Goal: Task Accomplishment & Management: Complete application form

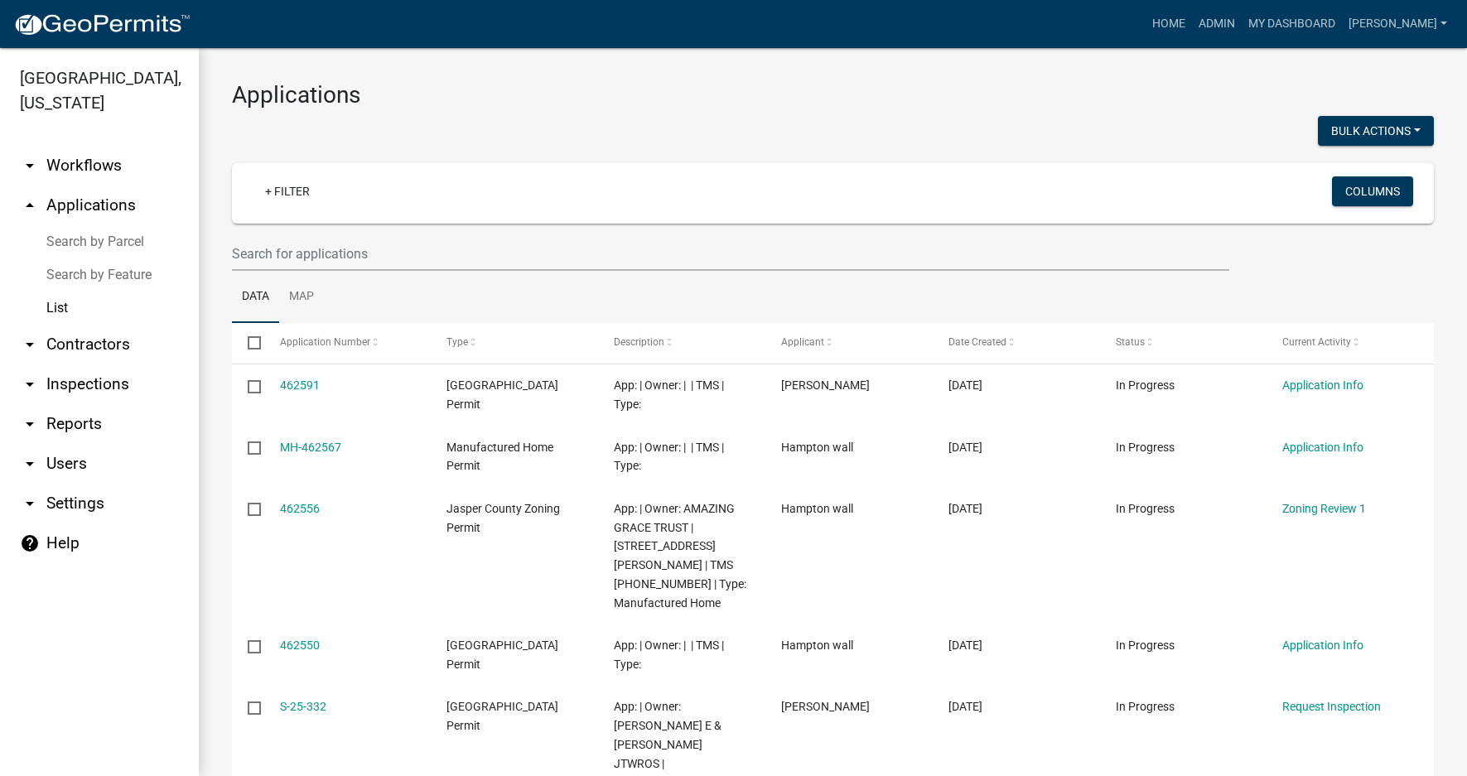
select select "3: 100"
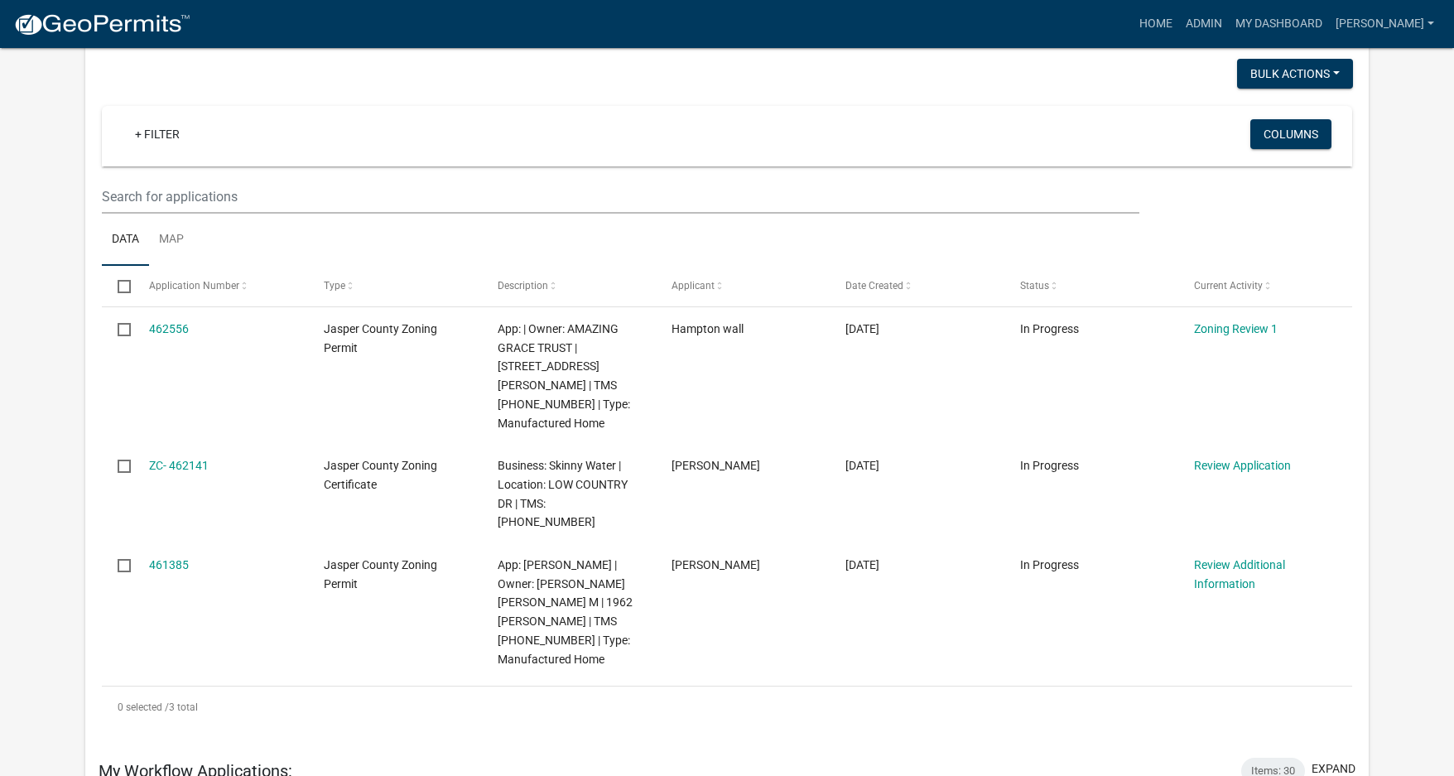
scroll to position [248, 0]
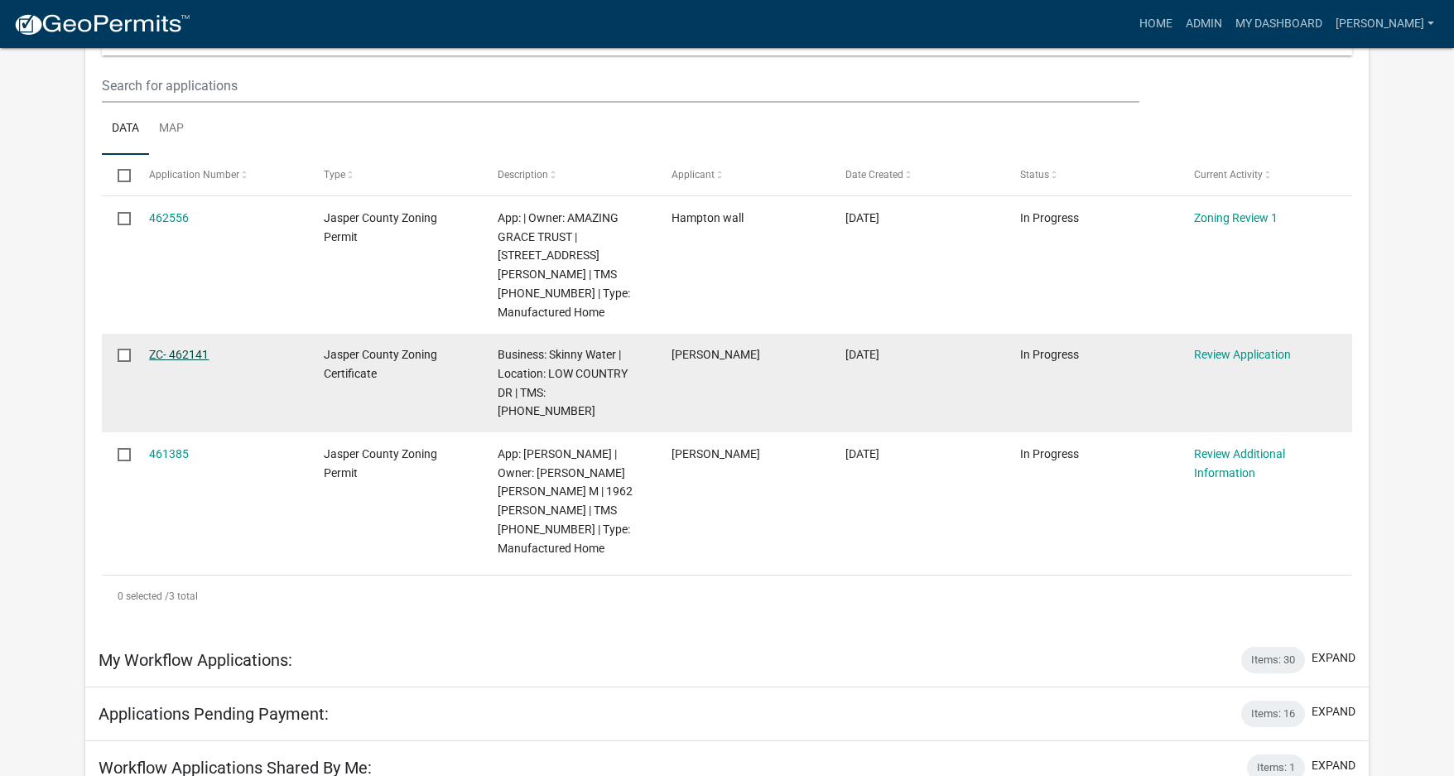
click at [177, 348] on link "ZC- 462141" at bounding box center [179, 354] width 60 height 13
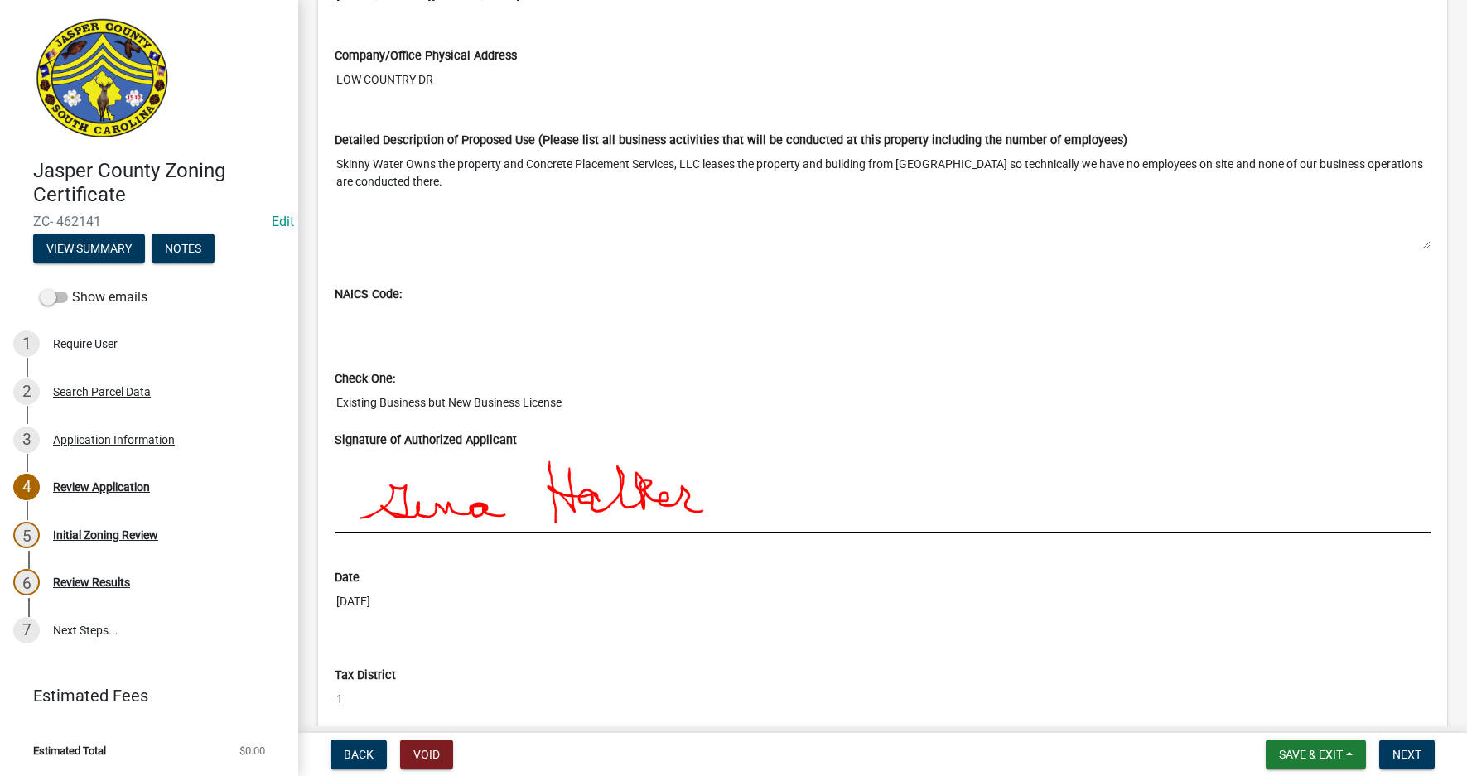
scroll to position [1417, 0]
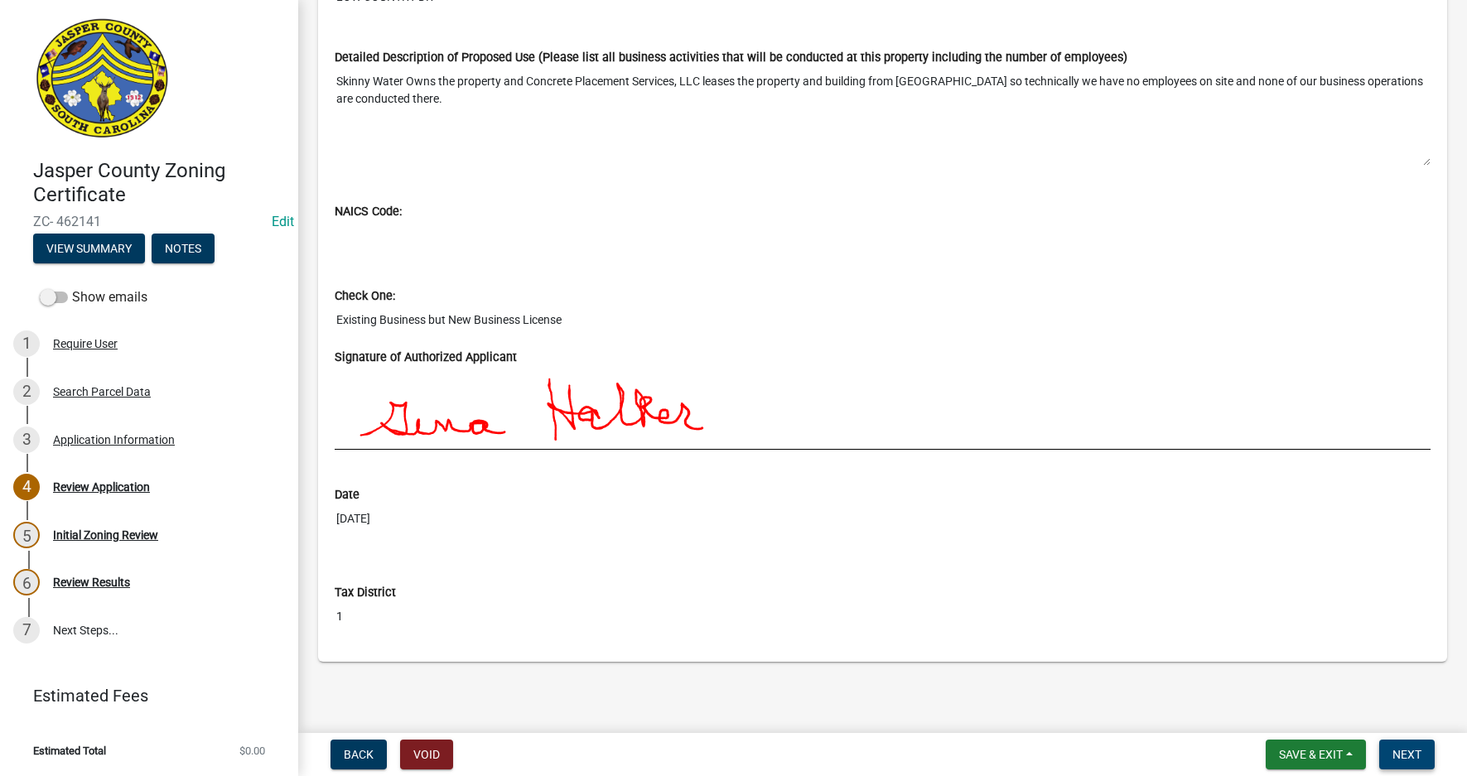
click at [1419, 755] on span "Next" at bounding box center [1406, 754] width 29 height 13
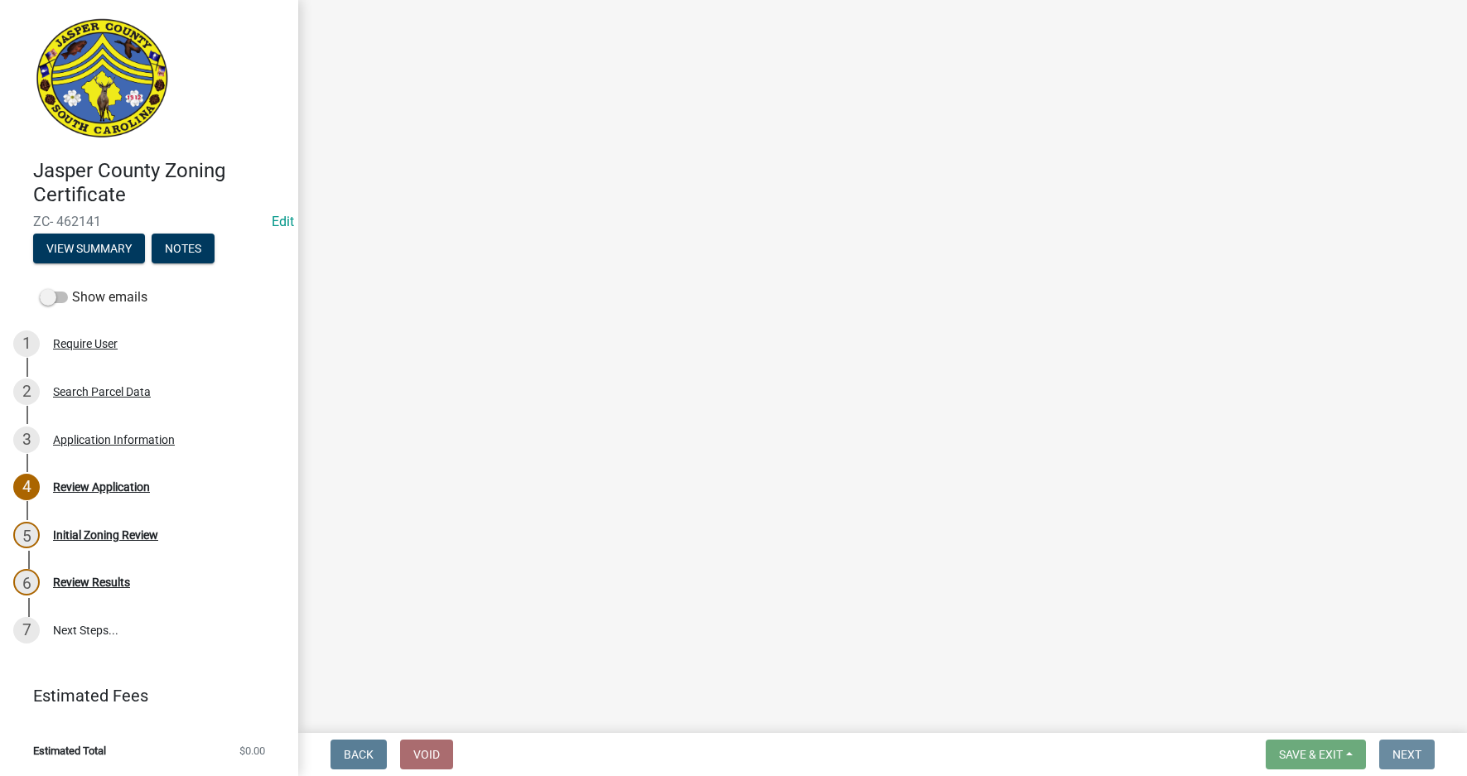
scroll to position [0, 0]
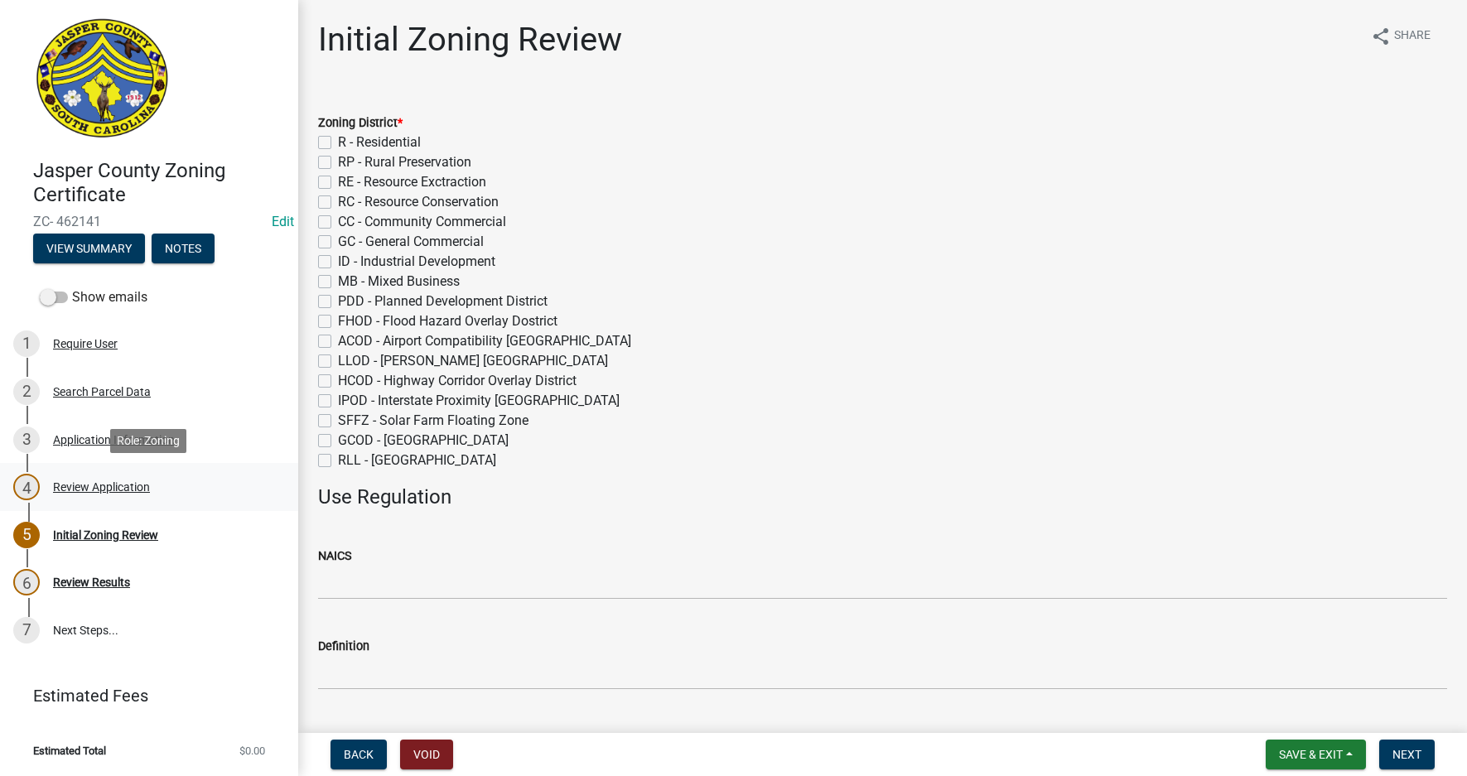
click at [116, 489] on div "Review Application" at bounding box center [101, 487] width 97 height 12
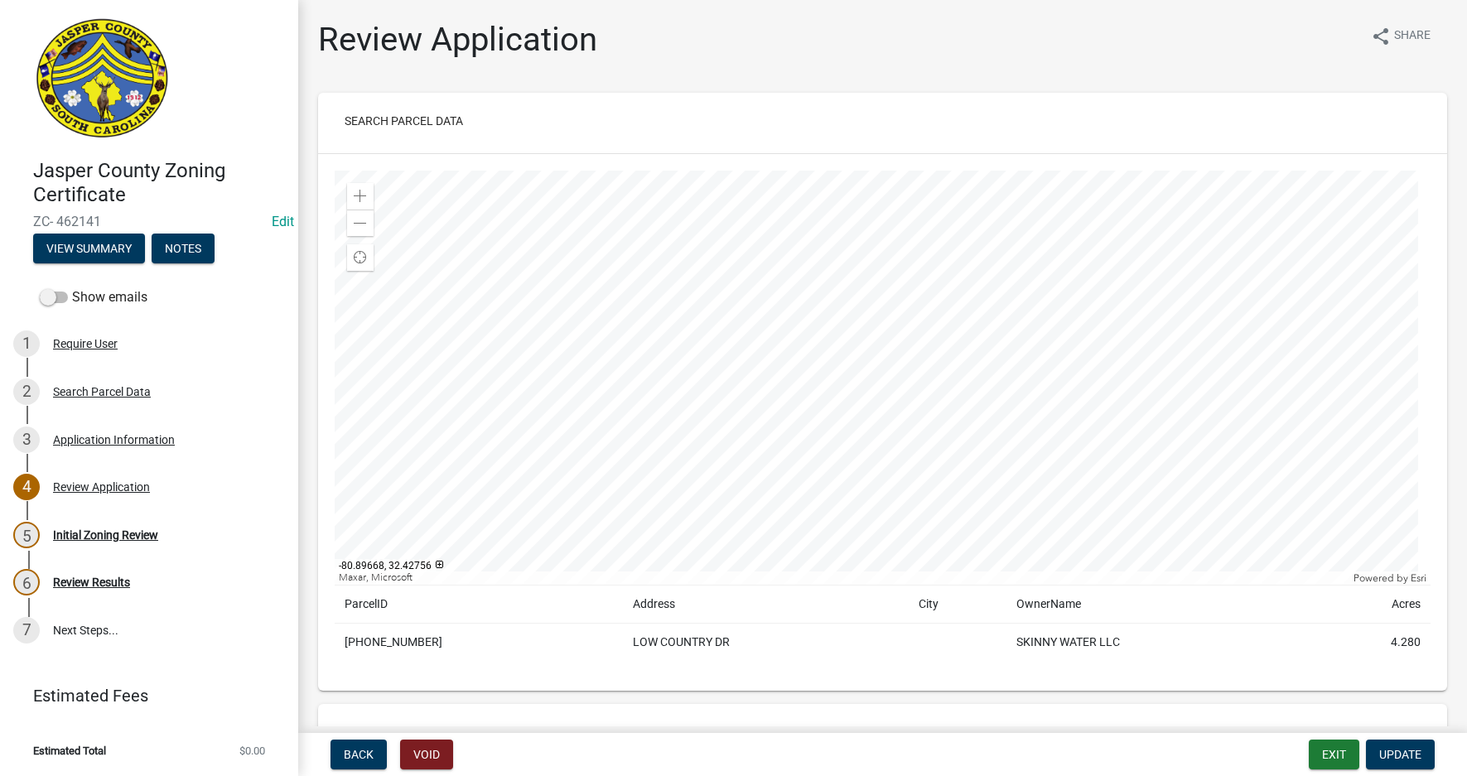
click at [995, 526] on div at bounding box center [883, 378] width 1096 height 414
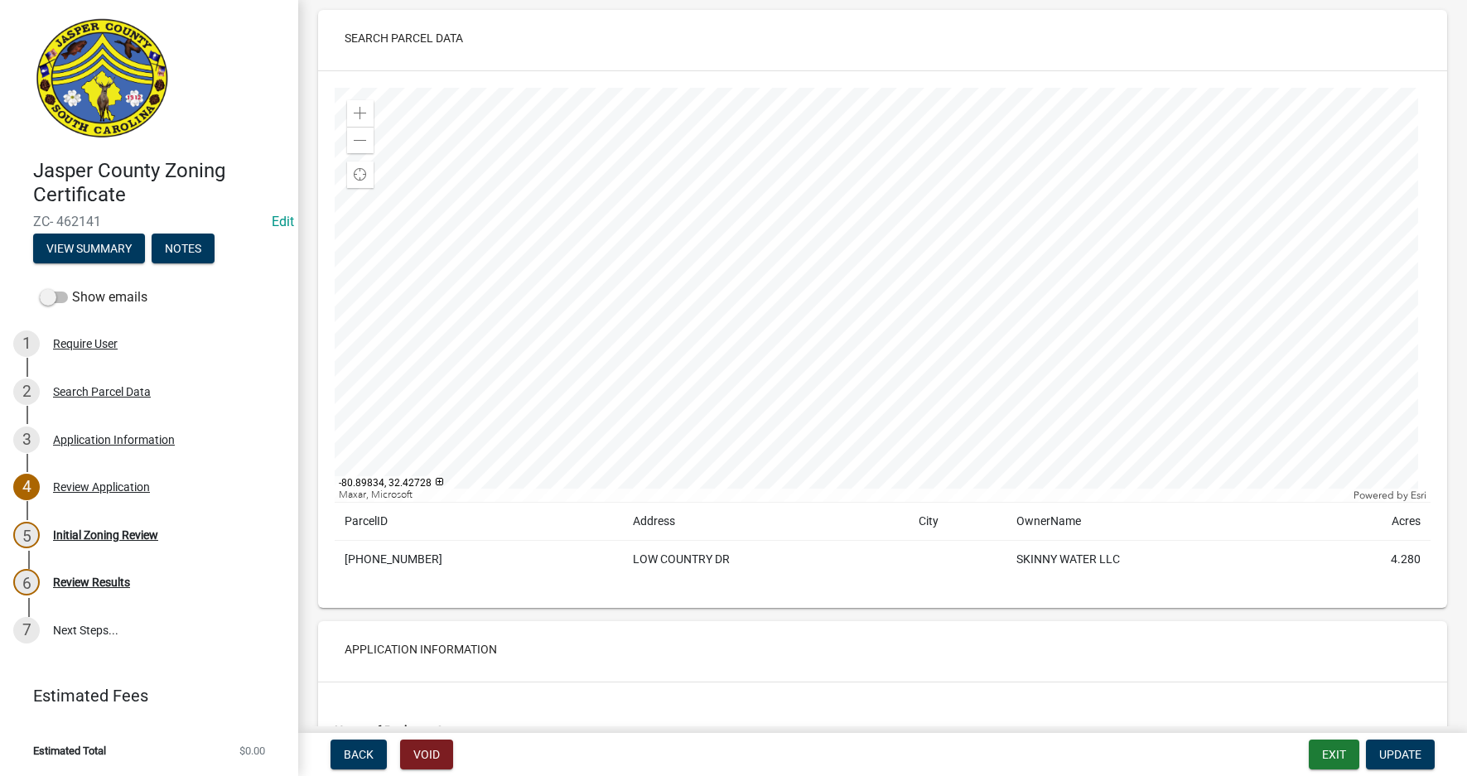
scroll to position [166, 0]
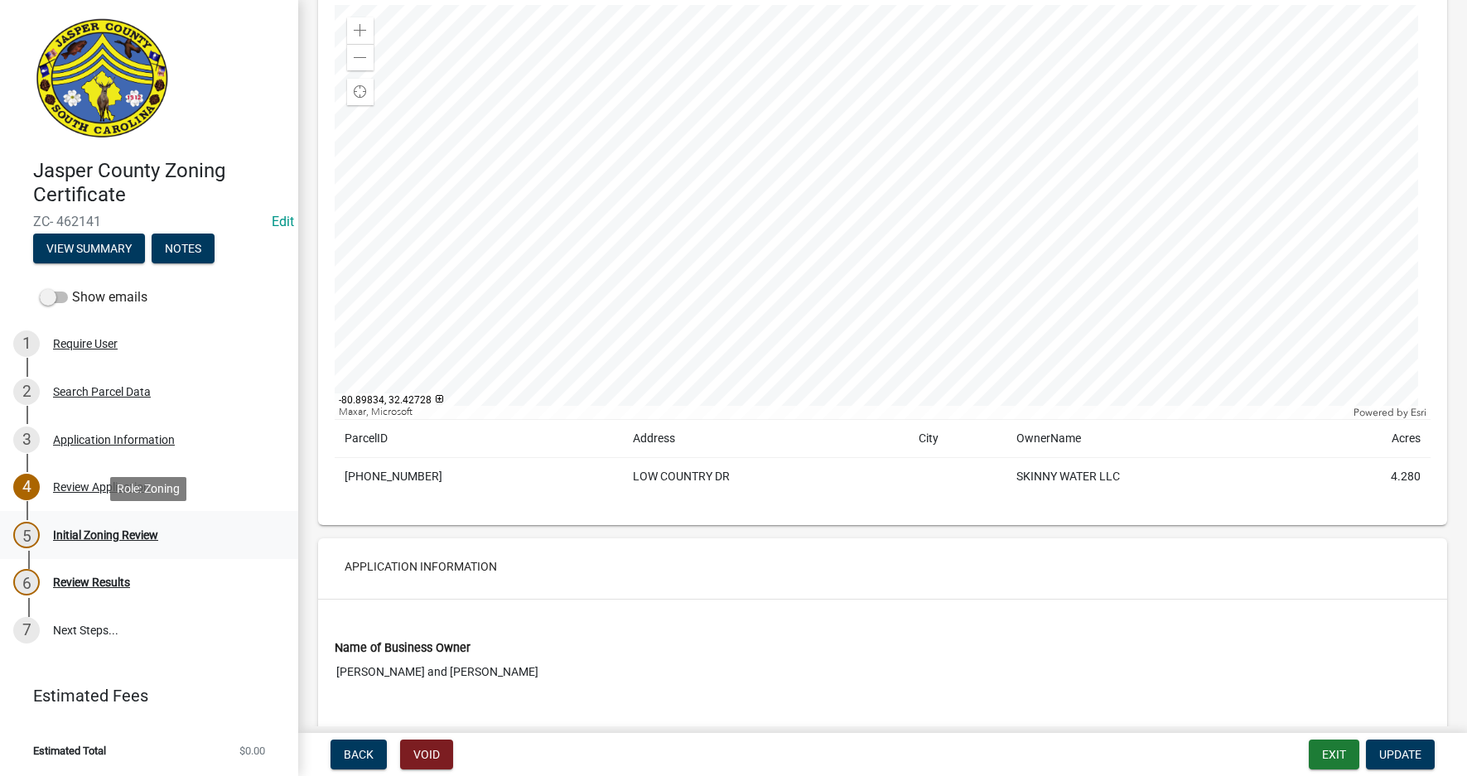
click at [103, 537] on div "Initial Zoning Review" at bounding box center [105, 535] width 105 height 12
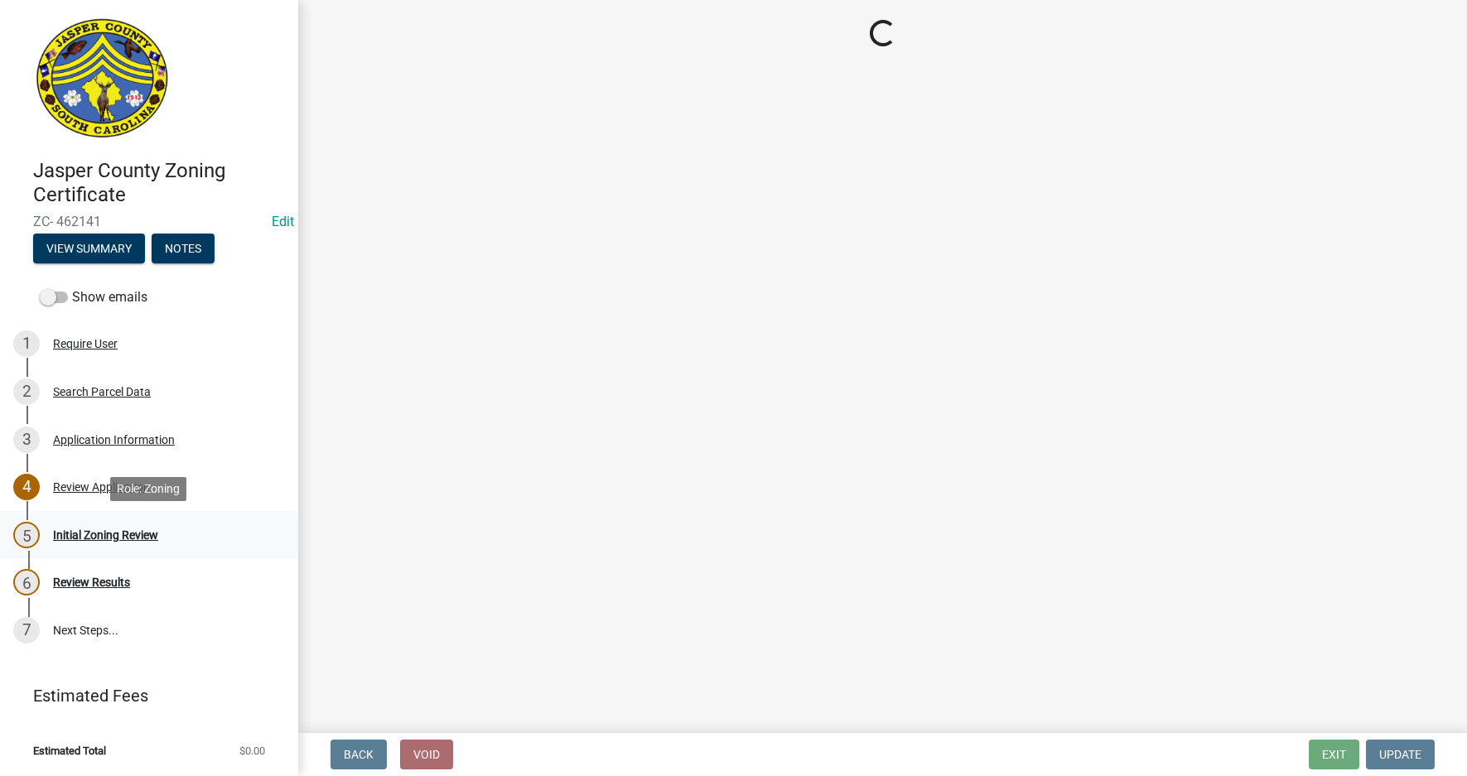
scroll to position [0, 0]
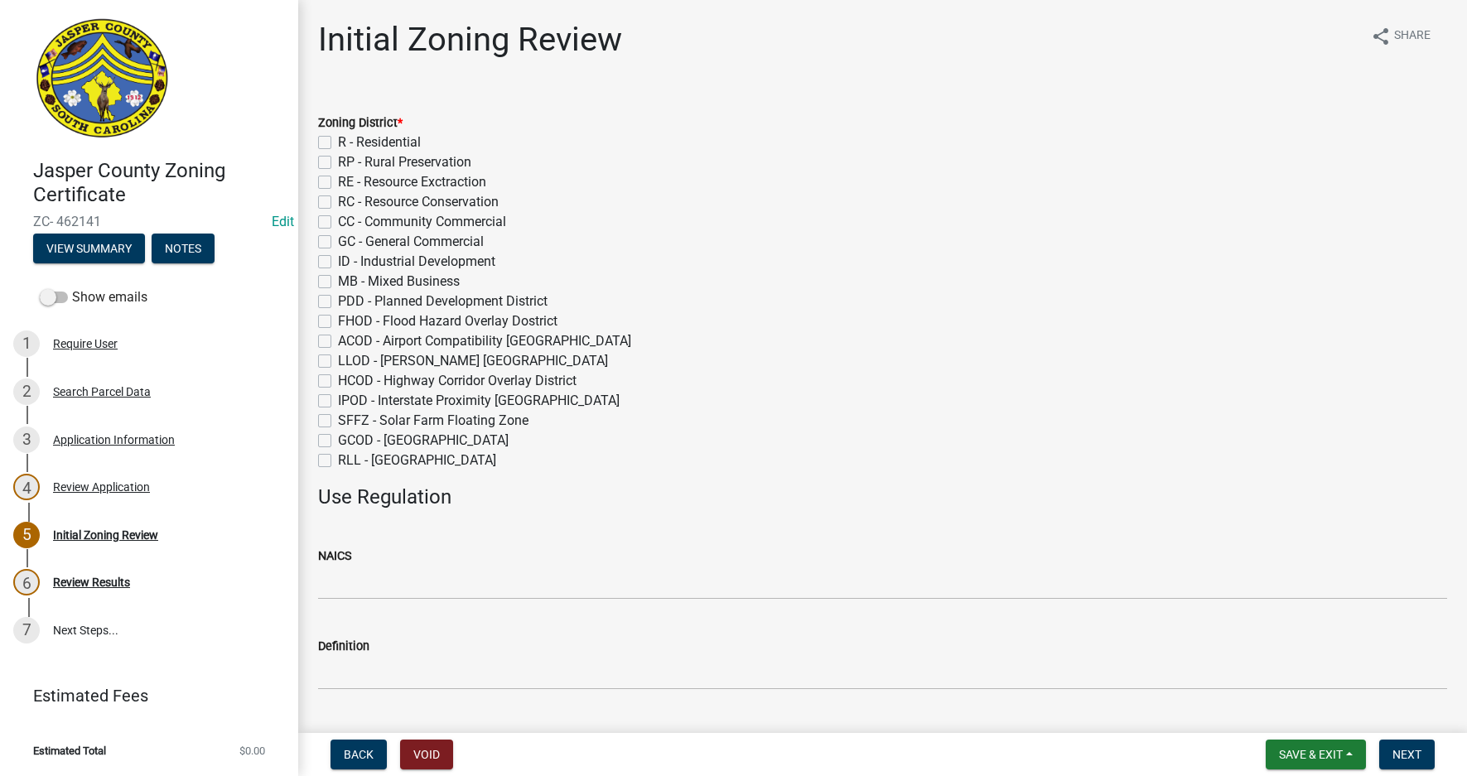
click at [338, 219] on label "CC - Community Commercial" at bounding box center [422, 222] width 168 height 20
click at [338, 219] on input "CC - Community Commercial" at bounding box center [343, 217] width 11 height 11
checkbox input "true"
checkbox input "false"
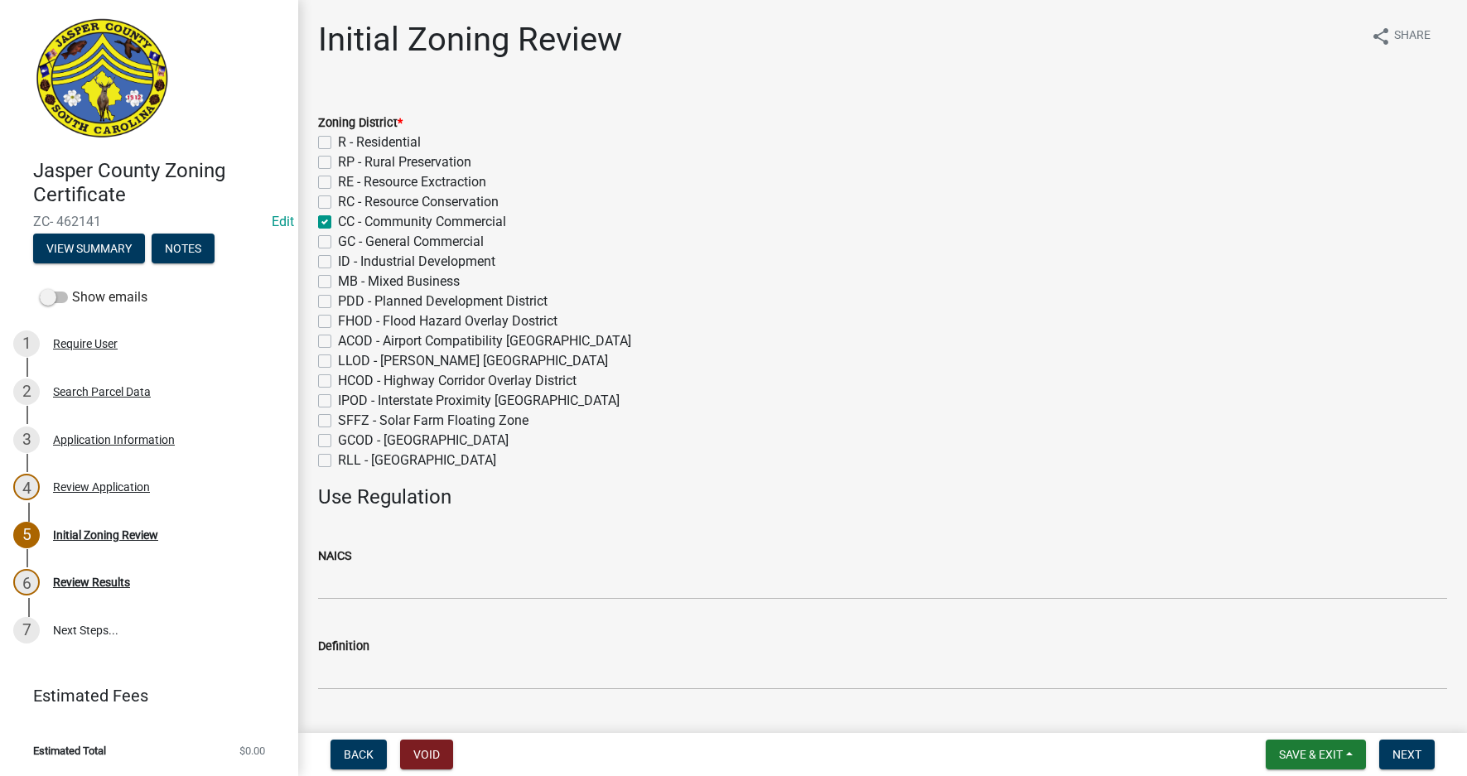
checkbox input "false"
checkbox input "true"
checkbox input "false"
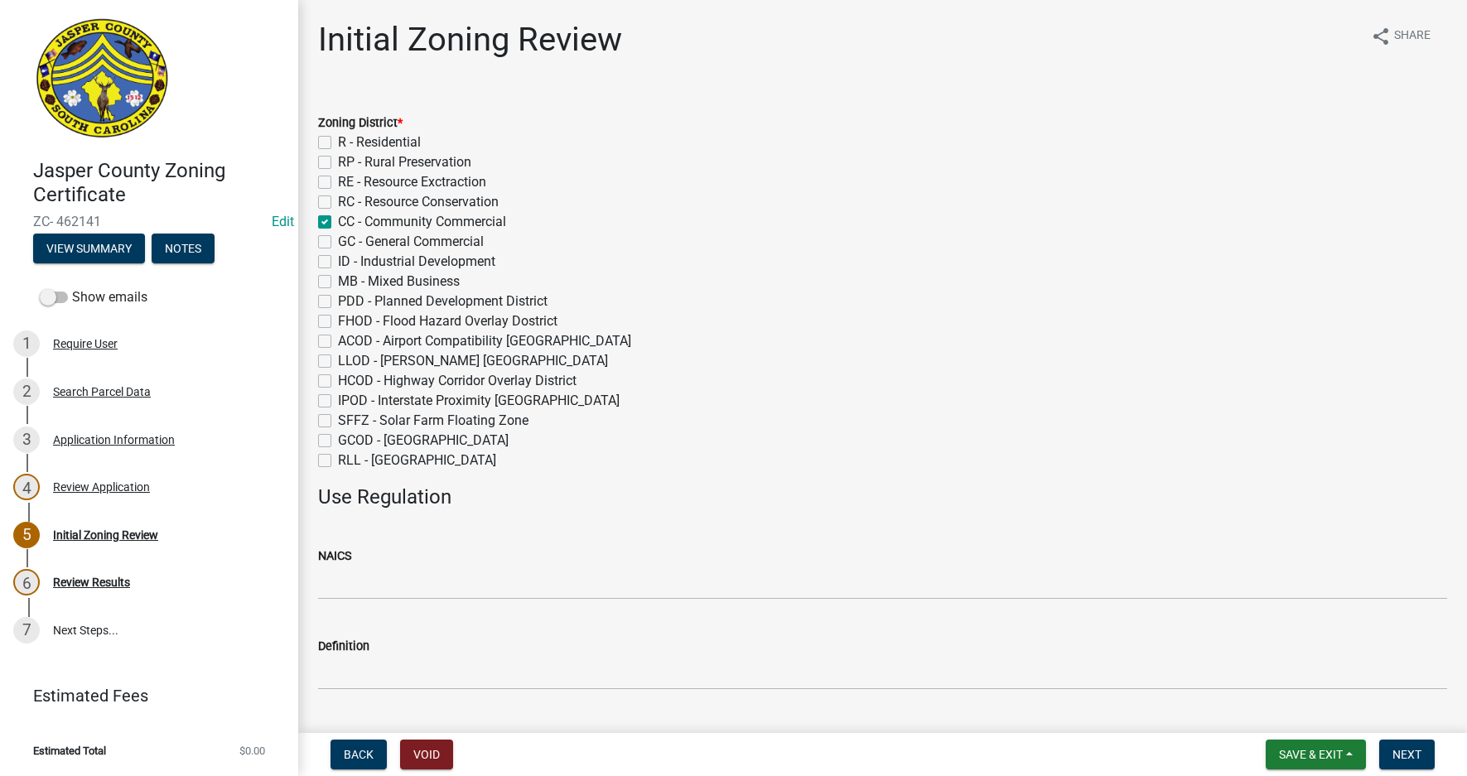
checkbox input "false"
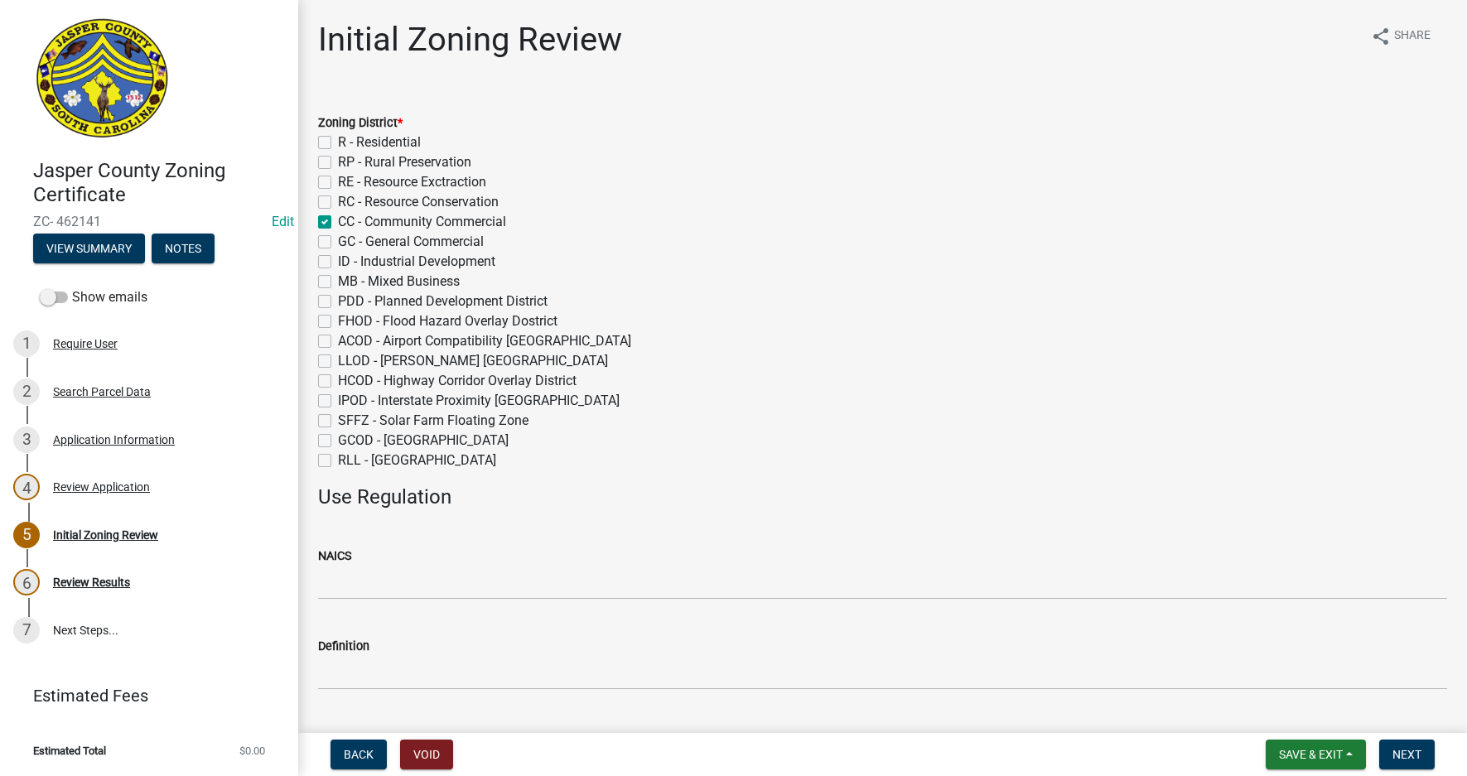
checkbox input "false"
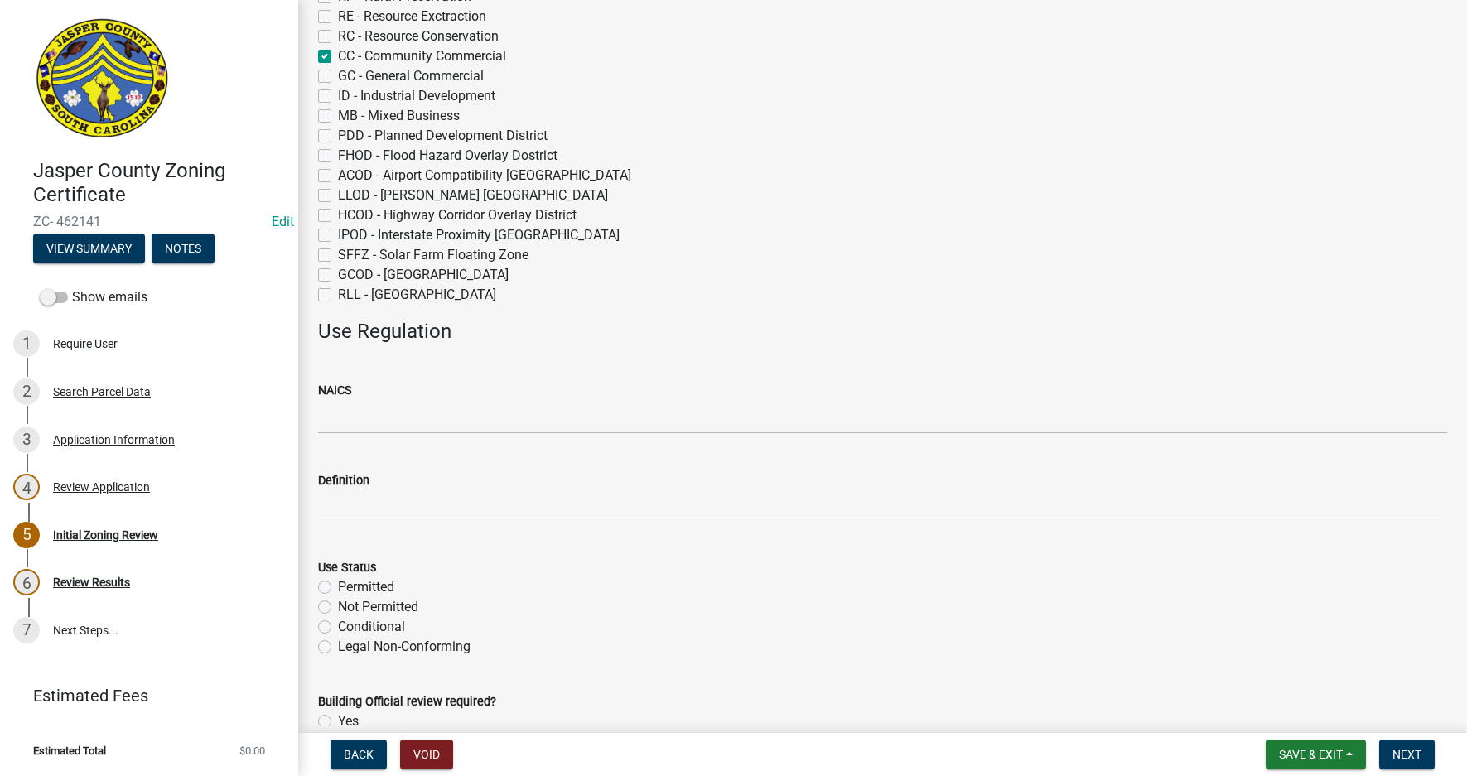
scroll to position [248, 0]
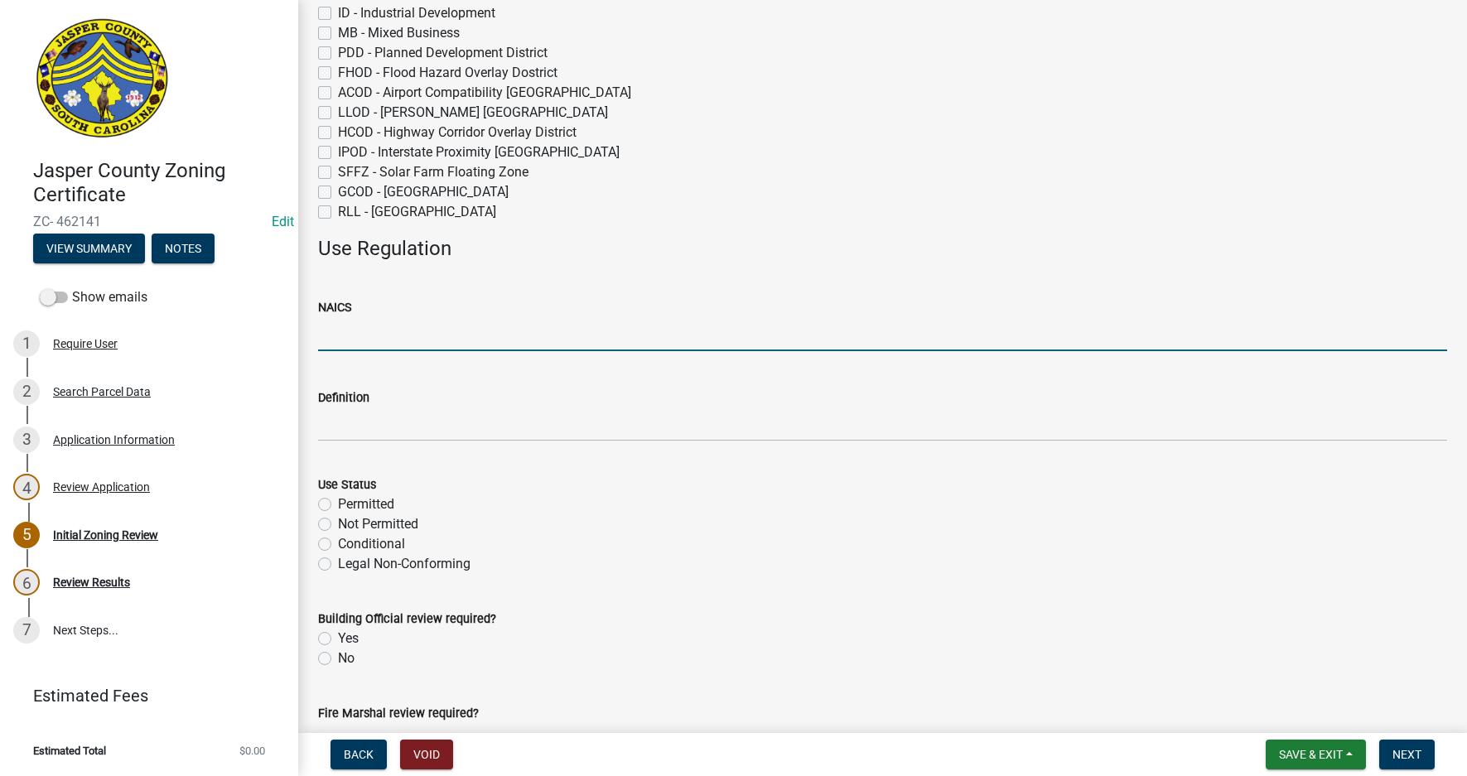
click at [377, 324] on input "NAICS" at bounding box center [882, 334] width 1129 height 34
type input "532"
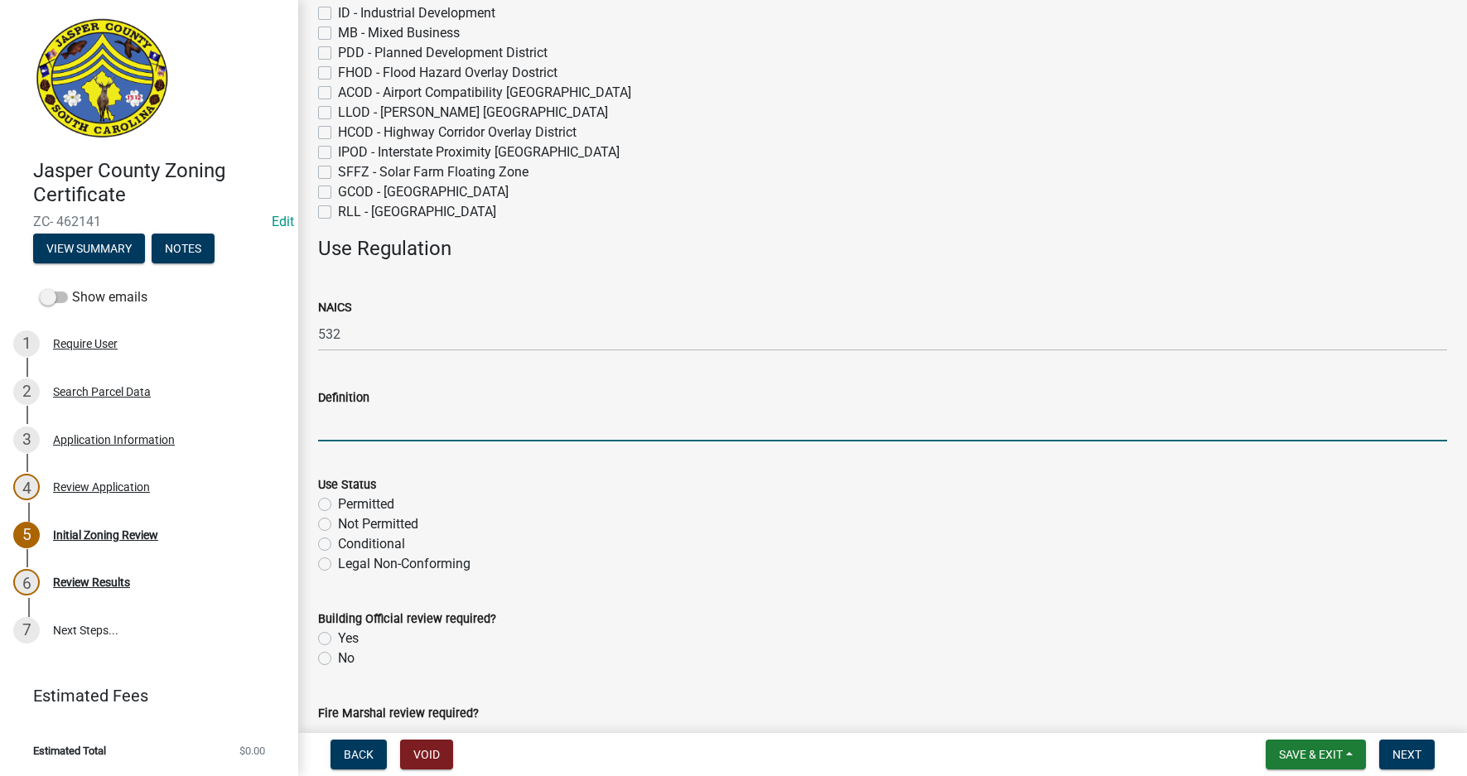
click at [349, 423] on input "Definition" at bounding box center [882, 424] width 1129 height 34
paste input "Rental & Leasing Services"
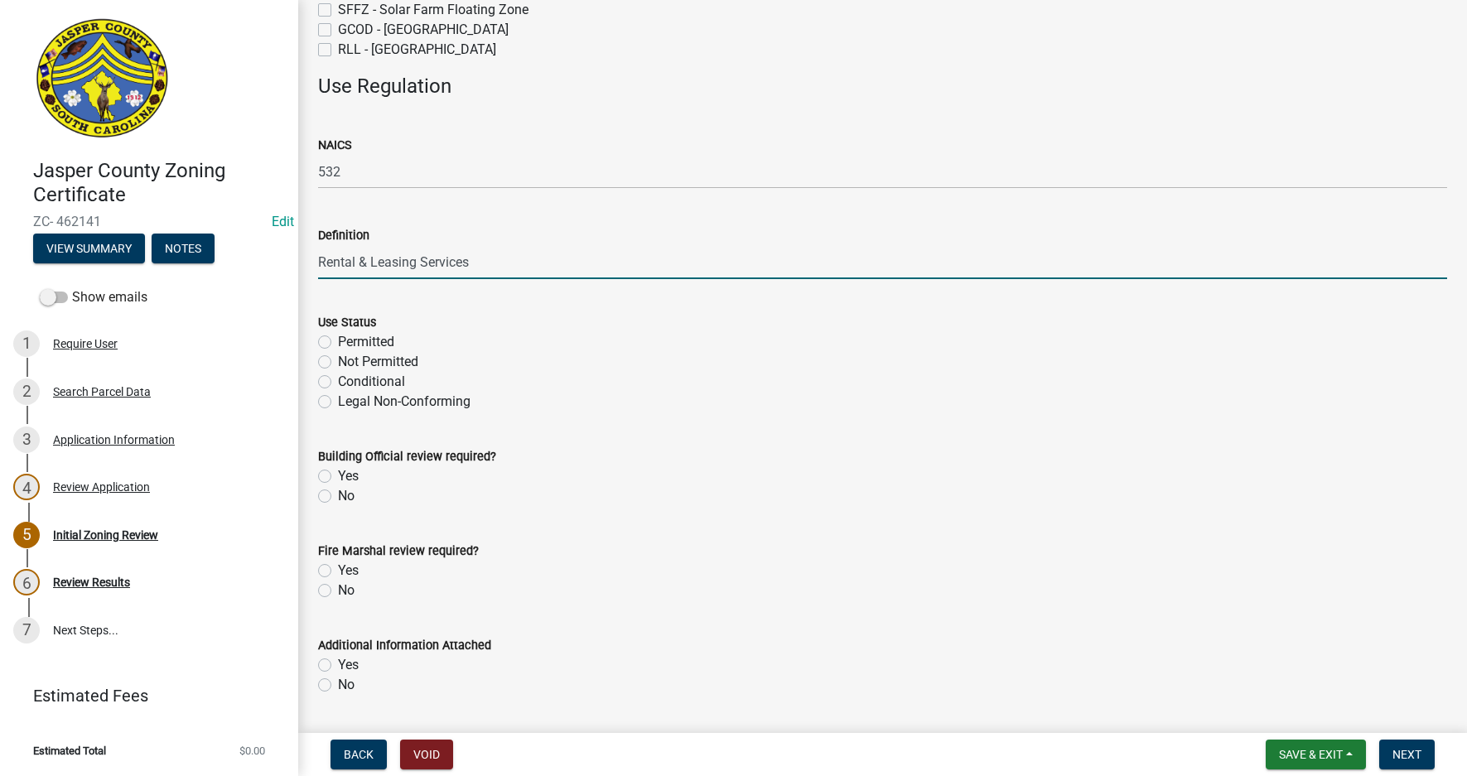
scroll to position [414, 0]
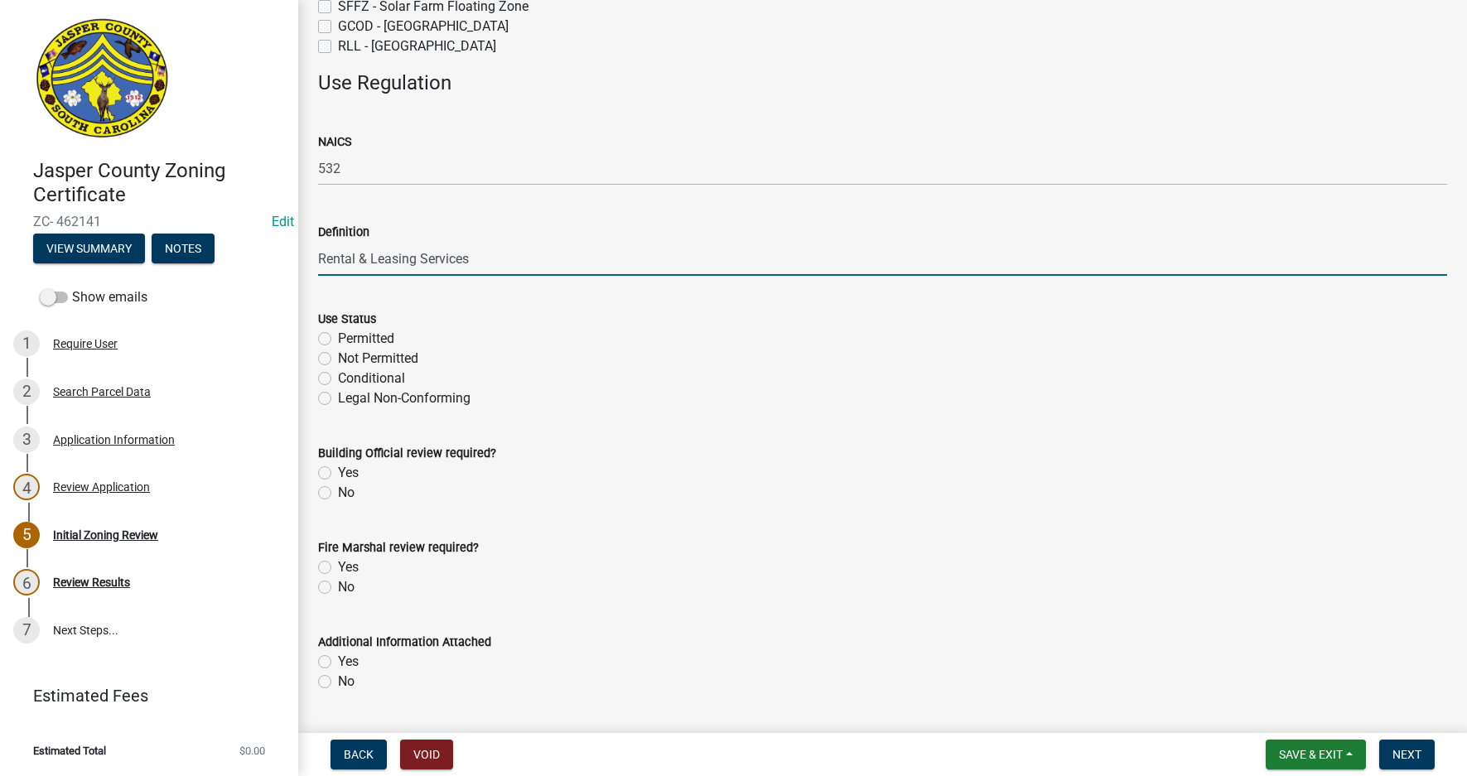
type input "Rental & Leasing Services"
click at [338, 338] on label "Permitted" at bounding box center [366, 339] width 56 height 20
click at [338, 338] on input "Permitted" at bounding box center [343, 334] width 11 height 11
radio input "true"
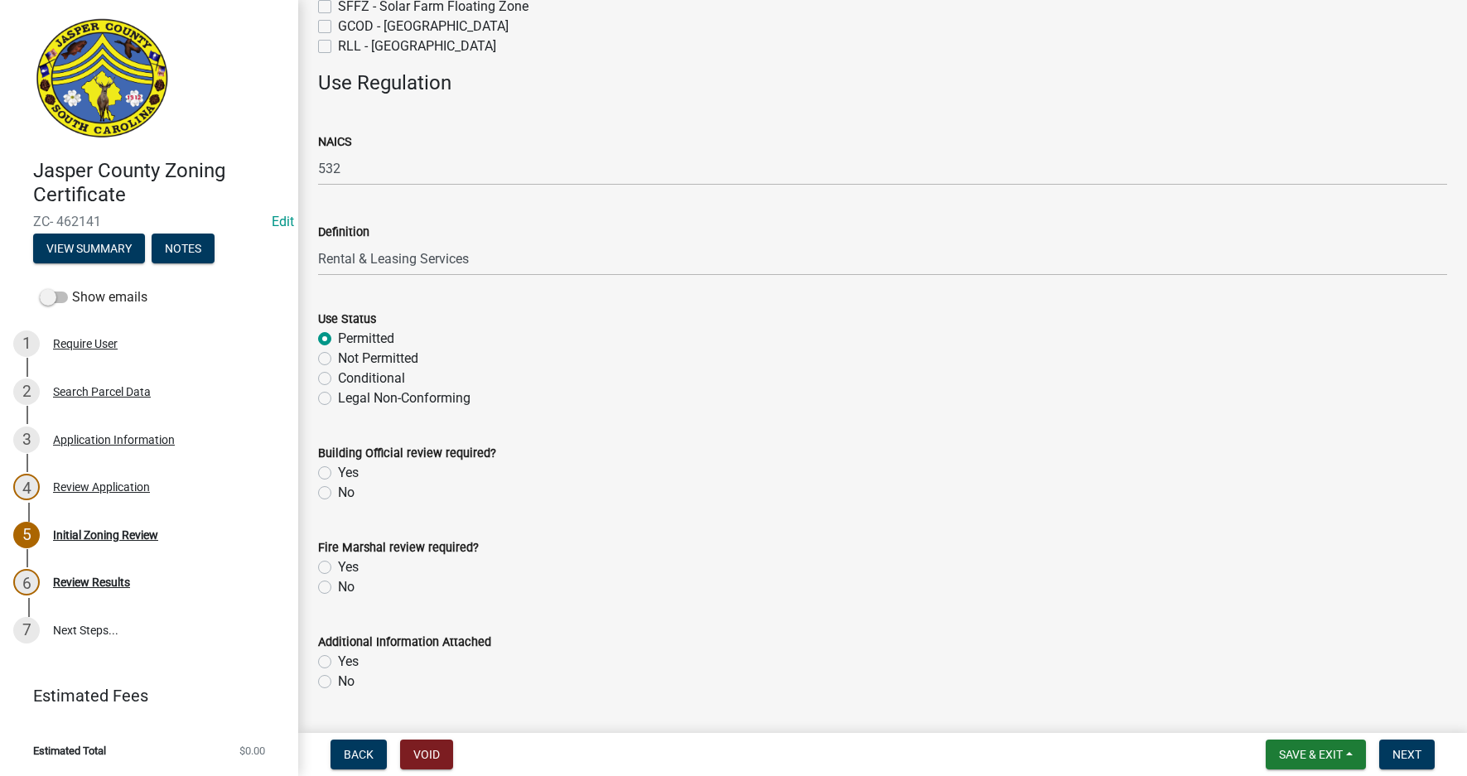
click at [338, 494] on label "No" at bounding box center [346, 493] width 17 height 20
click at [338, 494] on input "No" at bounding box center [343, 488] width 11 height 11
radio input "true"
click at [332, 595] on div "No" at bounding box center [882, 587] width 1129 height 20
click at [338, 586] on label "No" at bounding box center [346, 587] width 17 height 20
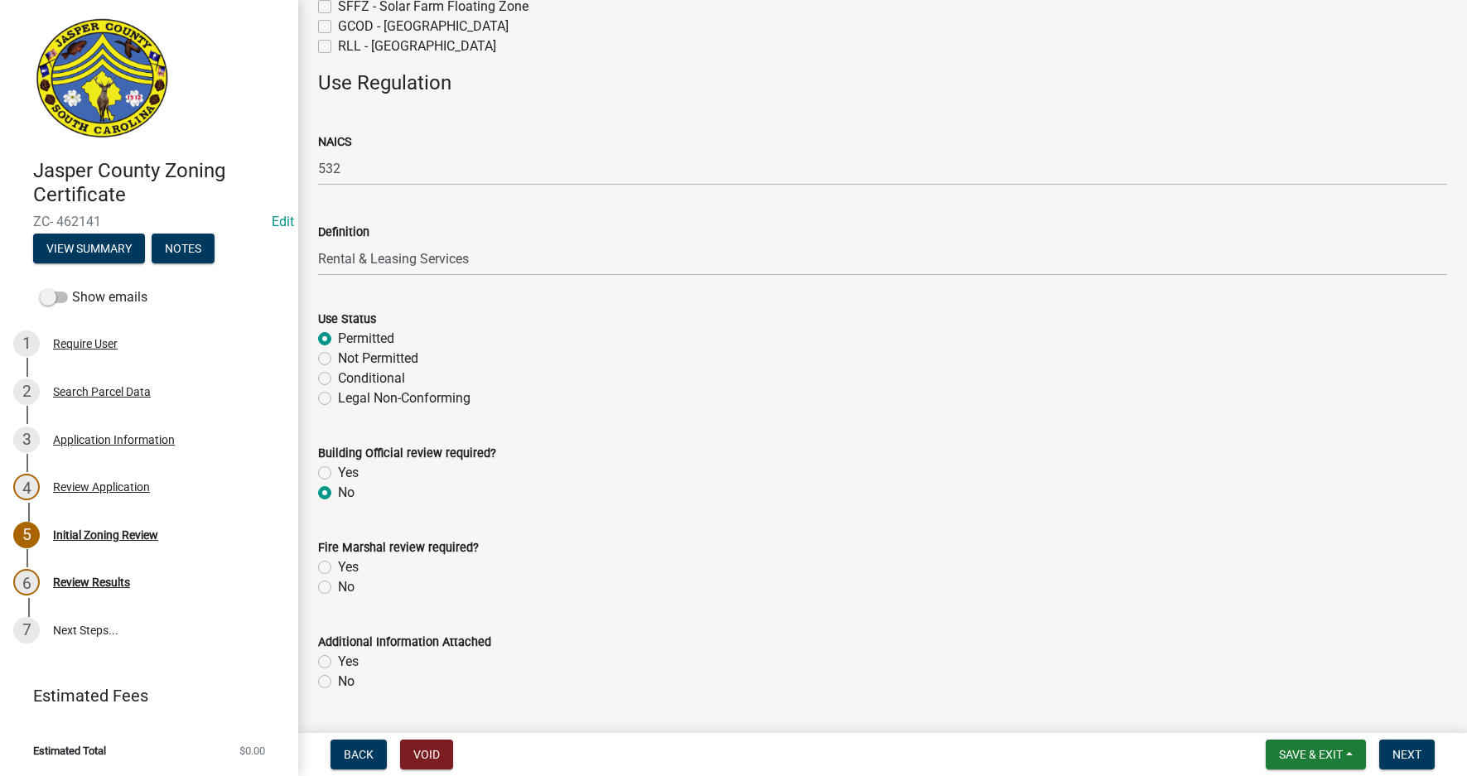
click at [338, 586] on input "No" at bounding box center [343, 582] width 11 height 11
radio input "true"
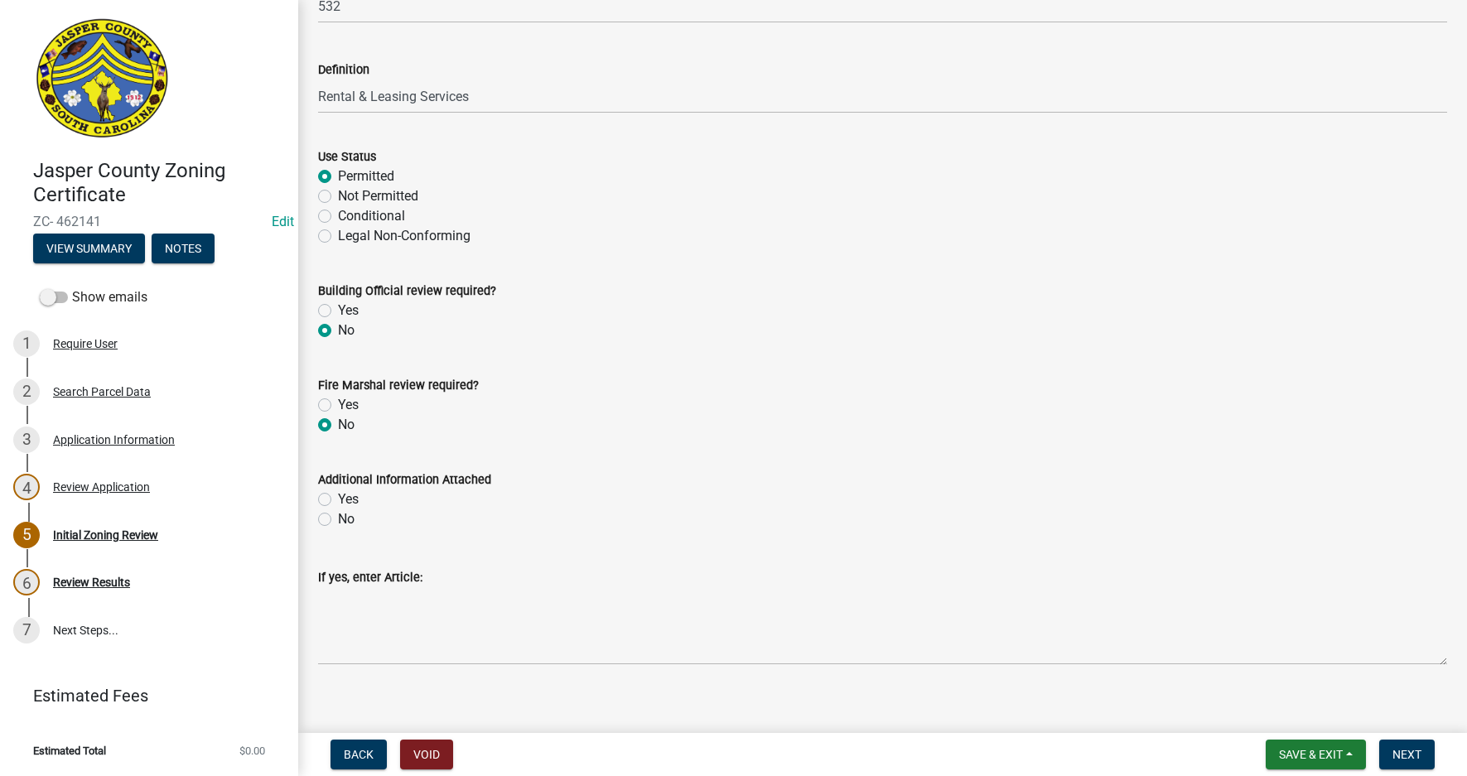
scroll to position [593, 0]
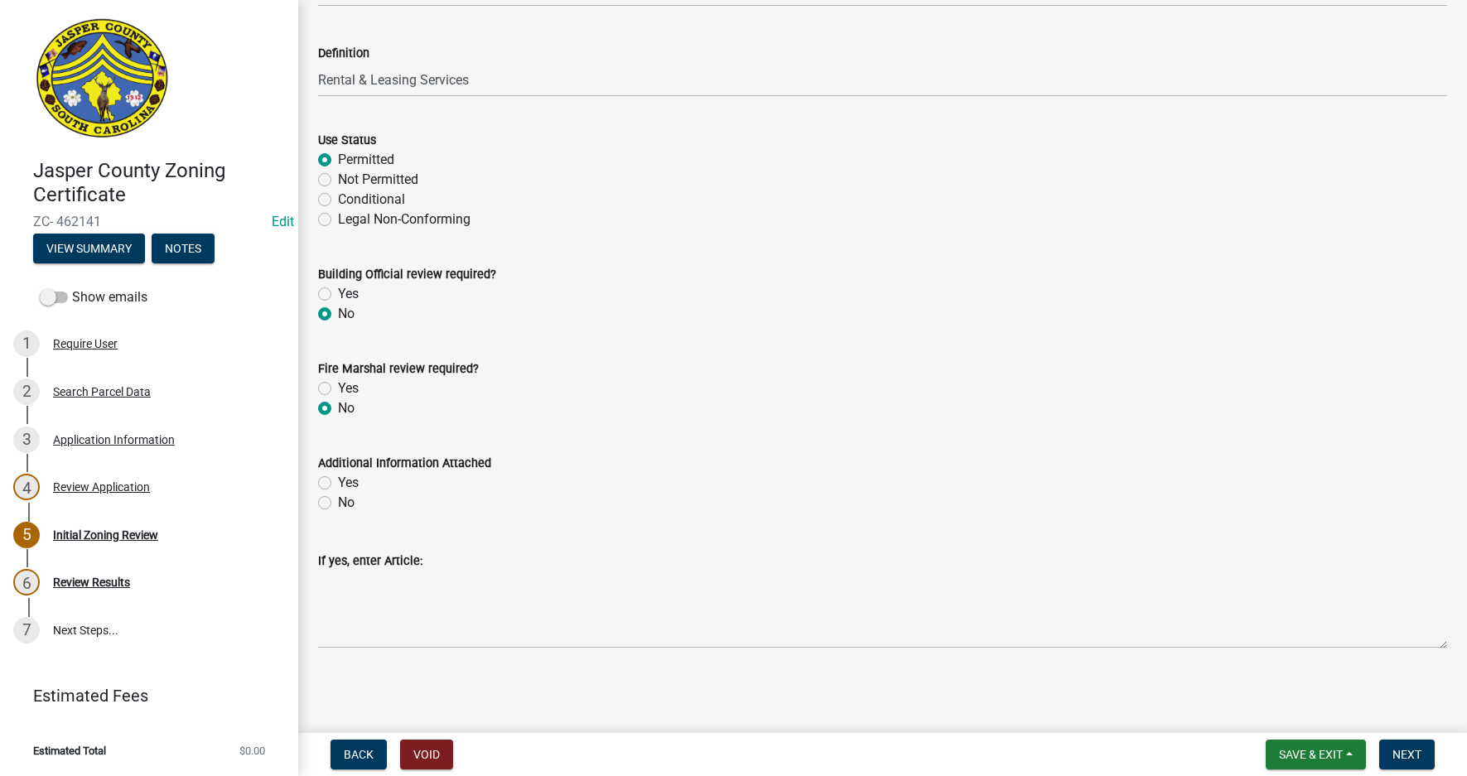
click at [338, 502] on label "No" at bounding box center [346, 503] width 17 height 20
click at [338, 502] on input "No" at bounding box center [343, 498] width 11 height 11
radio input "true"
click at [1417, 758] on span "Next" at bounding box center [1406, 754] width 29 height 13
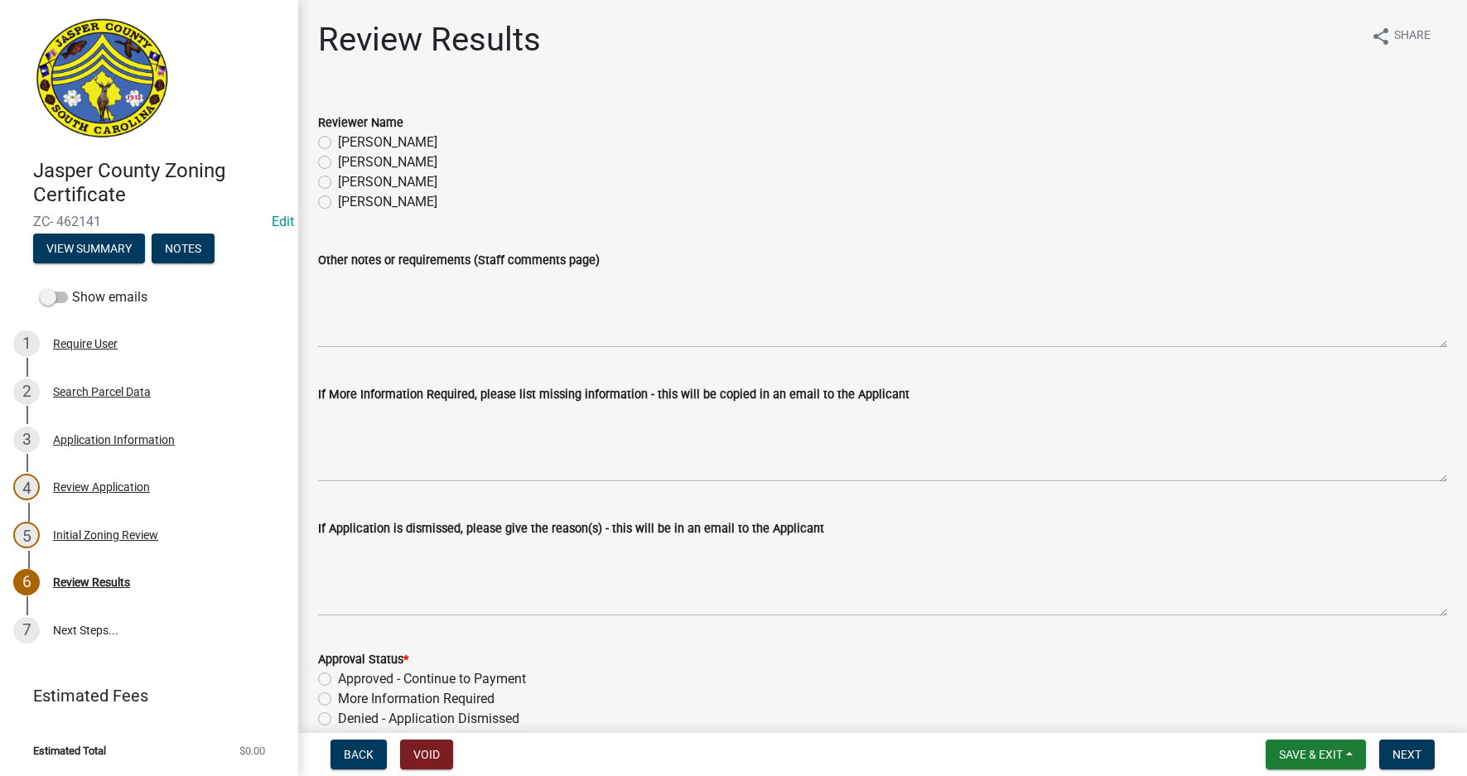
click at [338, 160] on label "[PERSON_NAME]" at bounding box center [387, 162] width 99 height 20
click at [338, 160] on input "[PERSON_NAME]" at bounding box center [343, 157] width 11 height 11
radio input "true"
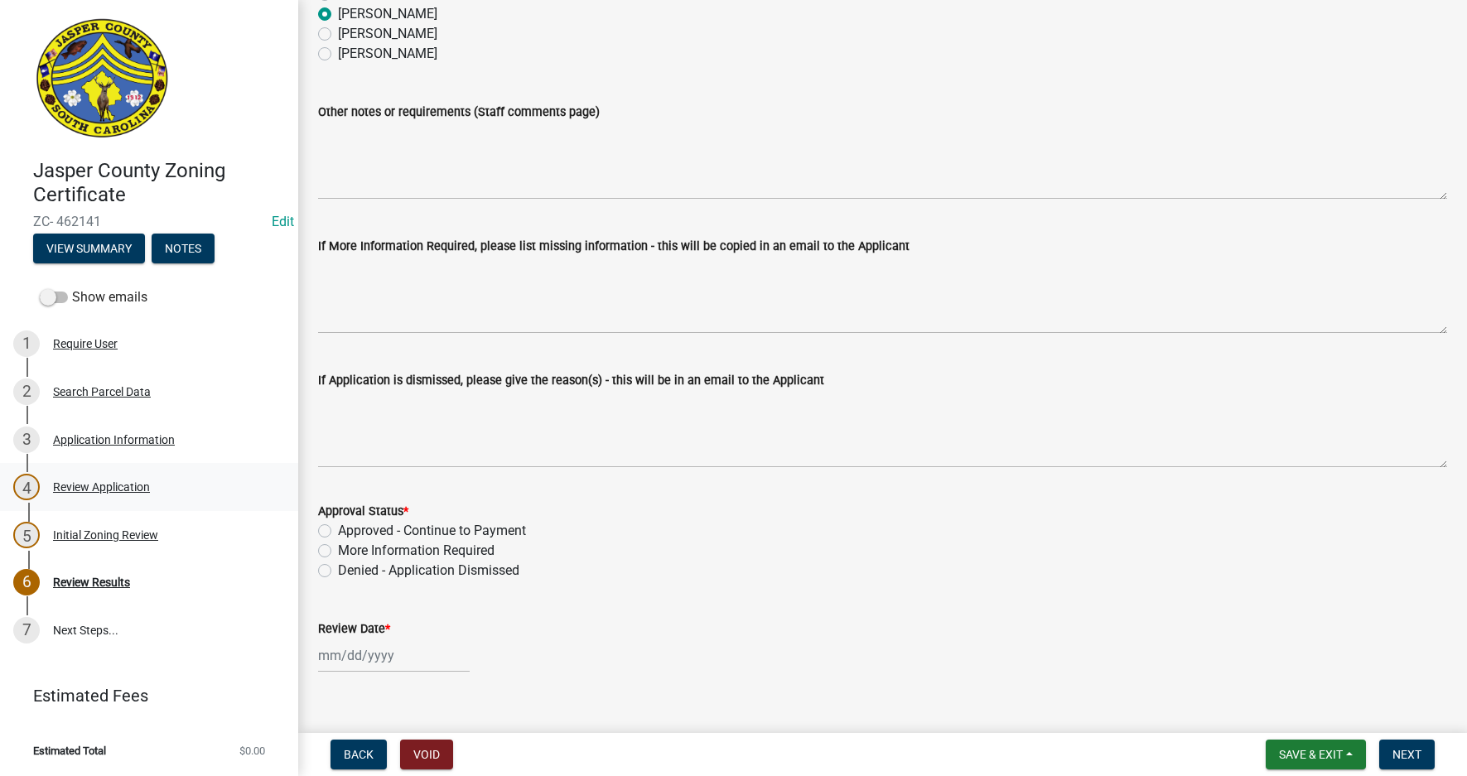
scroll to position [174, 0]
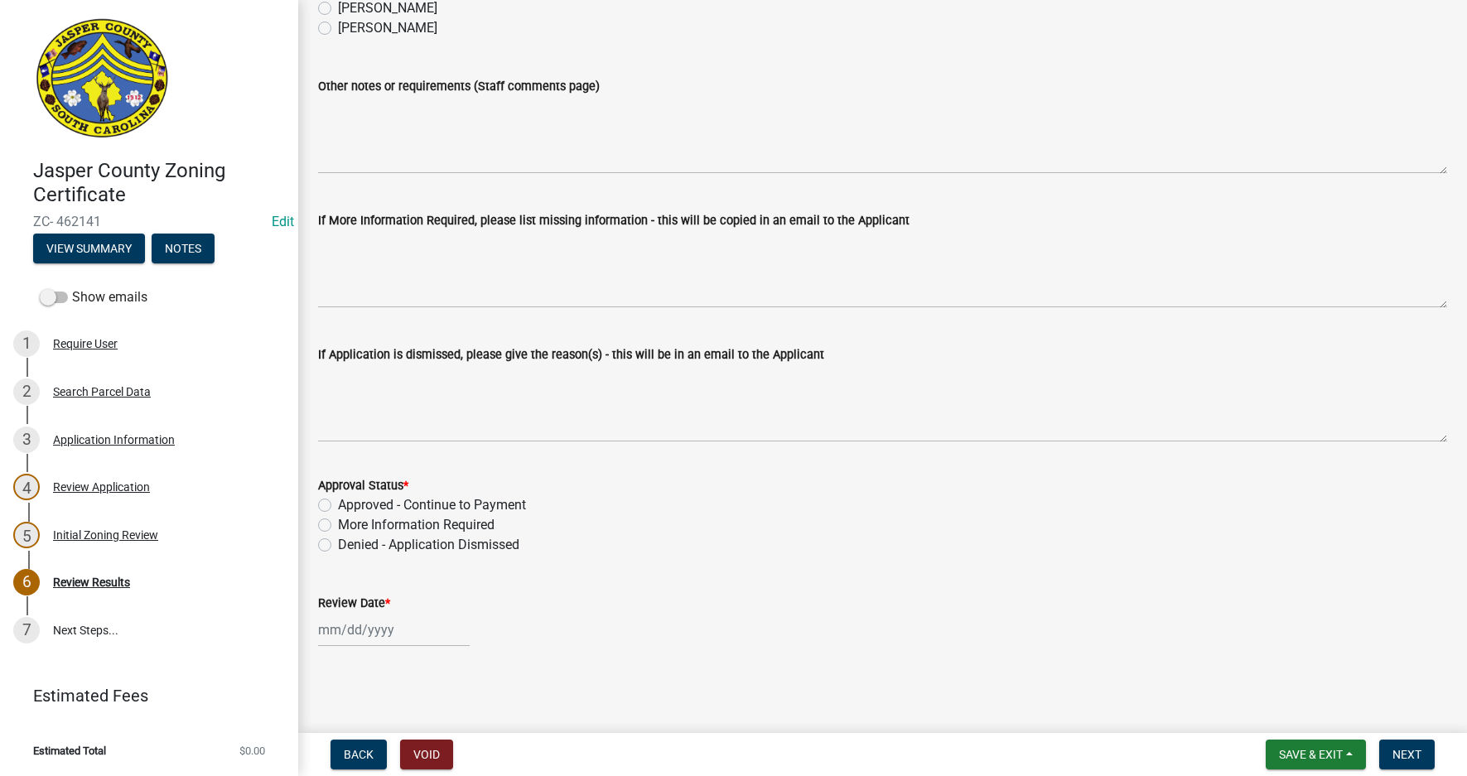
click at [338, 504] on label "Approved - Continue to Payment" at bounding box center [432, 505] width 188 height 20
click at [338, 504] on input "Approved - Continue to Payment" at bounding box center [343, 500] width 11 height 11
radio input "true"
select select "8"
select select "2025"
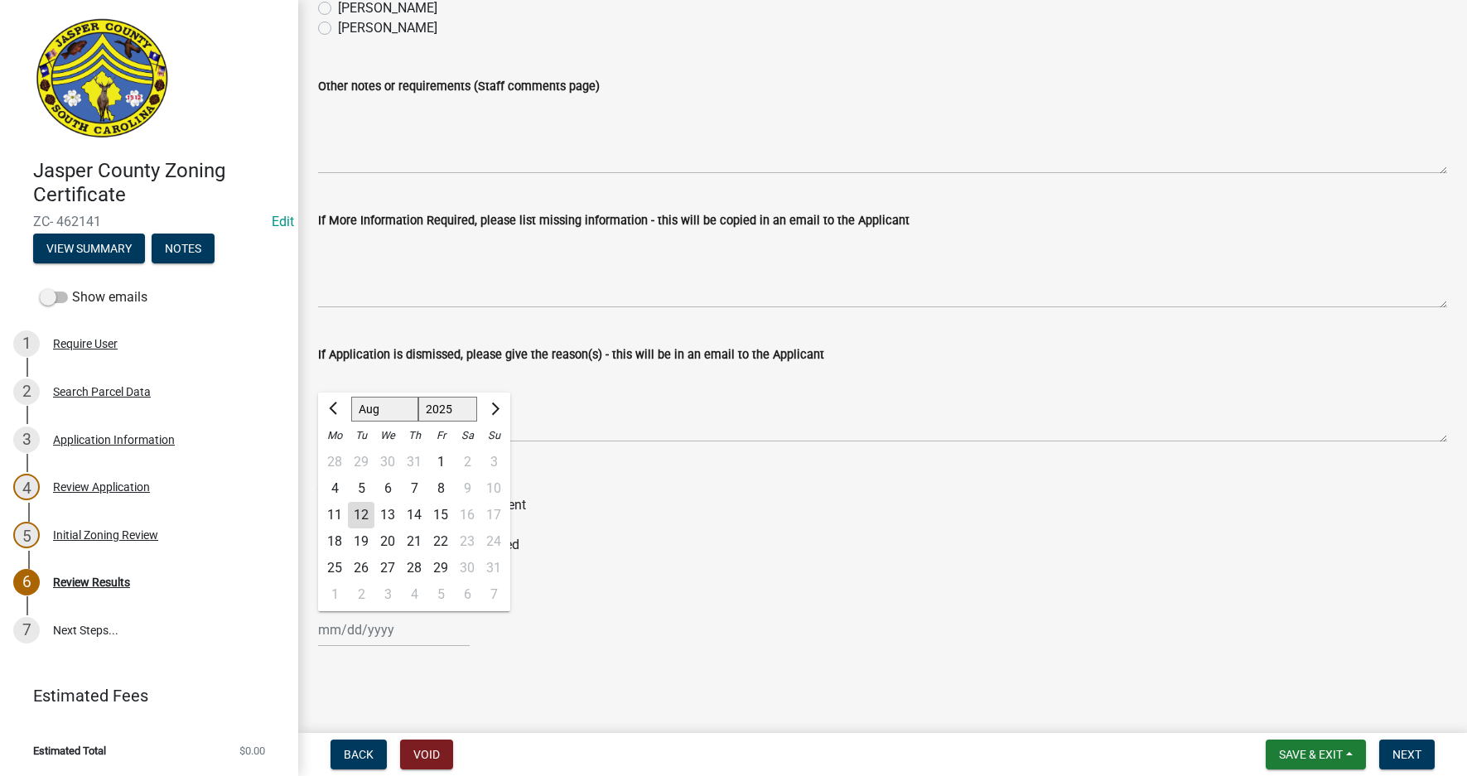
click at [364, 632] on div "[PERSON_NAME] Feb Mar Apr [PERSON_NAME][DATE] Oct Nov [DATE] 1526 1527 1528 152…" at bounding box center [394, 630] width 152 height 34
click at [365, 509] on div "12" at bounding box center [361, 515] width 26 height 26
type input "[DATE]"
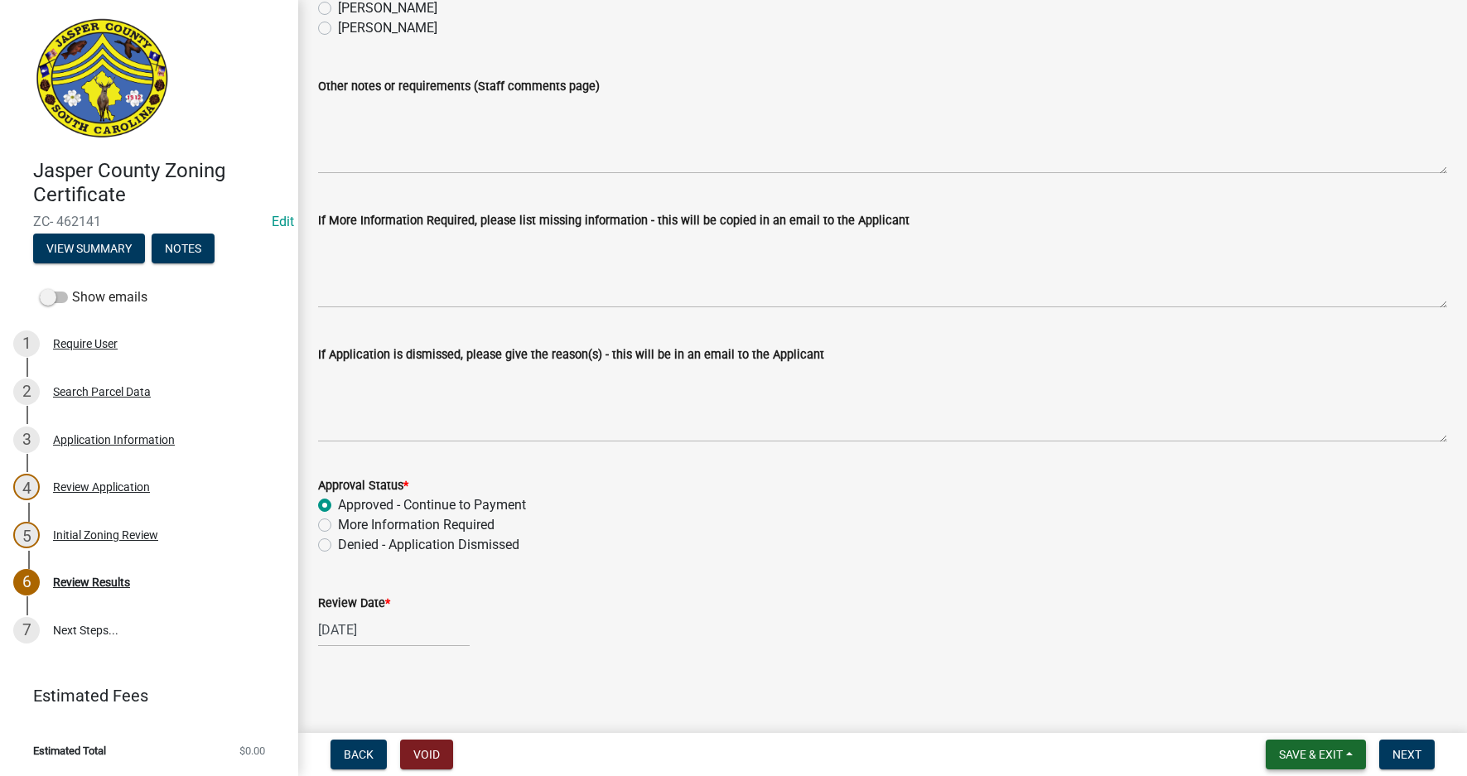
click at [1333, 749] on span "Save & Exit" at bounding box center [1311, 754] width 64 height 13
click at [1294, 679] on button "Save" at bounding box center [1299, 672] width 132 height 40
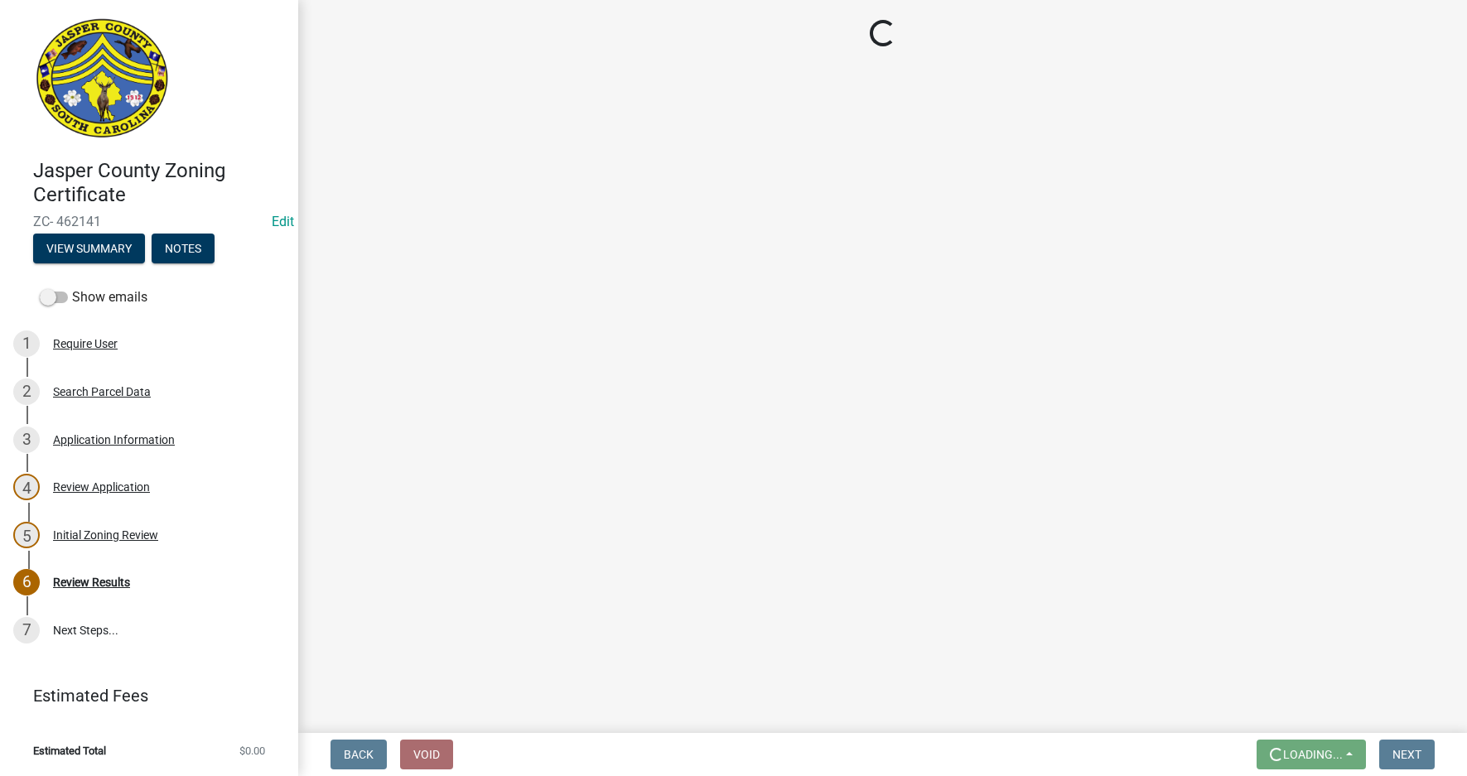
scroll to position [0, 0]
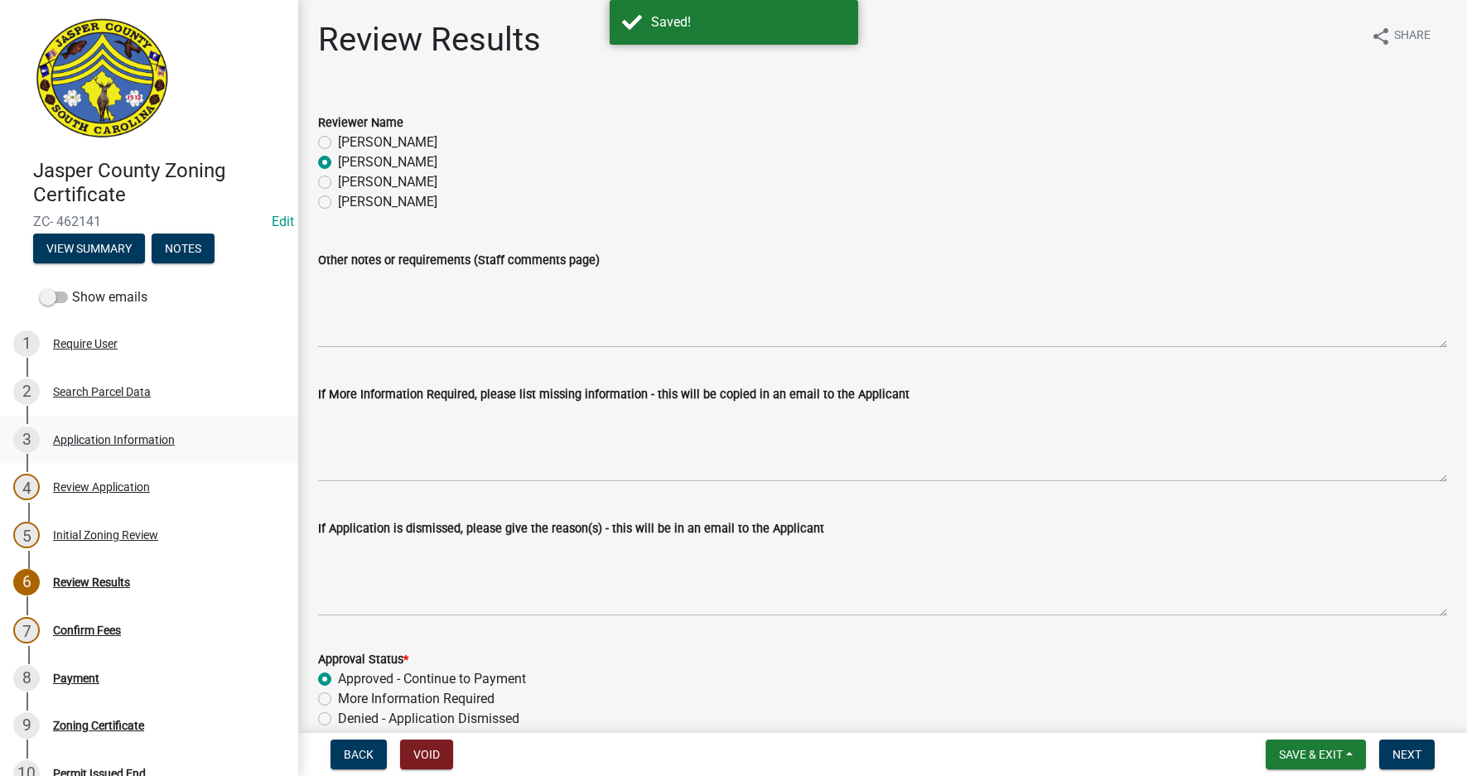
click at [88, 434] on div "Application Information" at bounding box center [114, 440] width 122 height 12
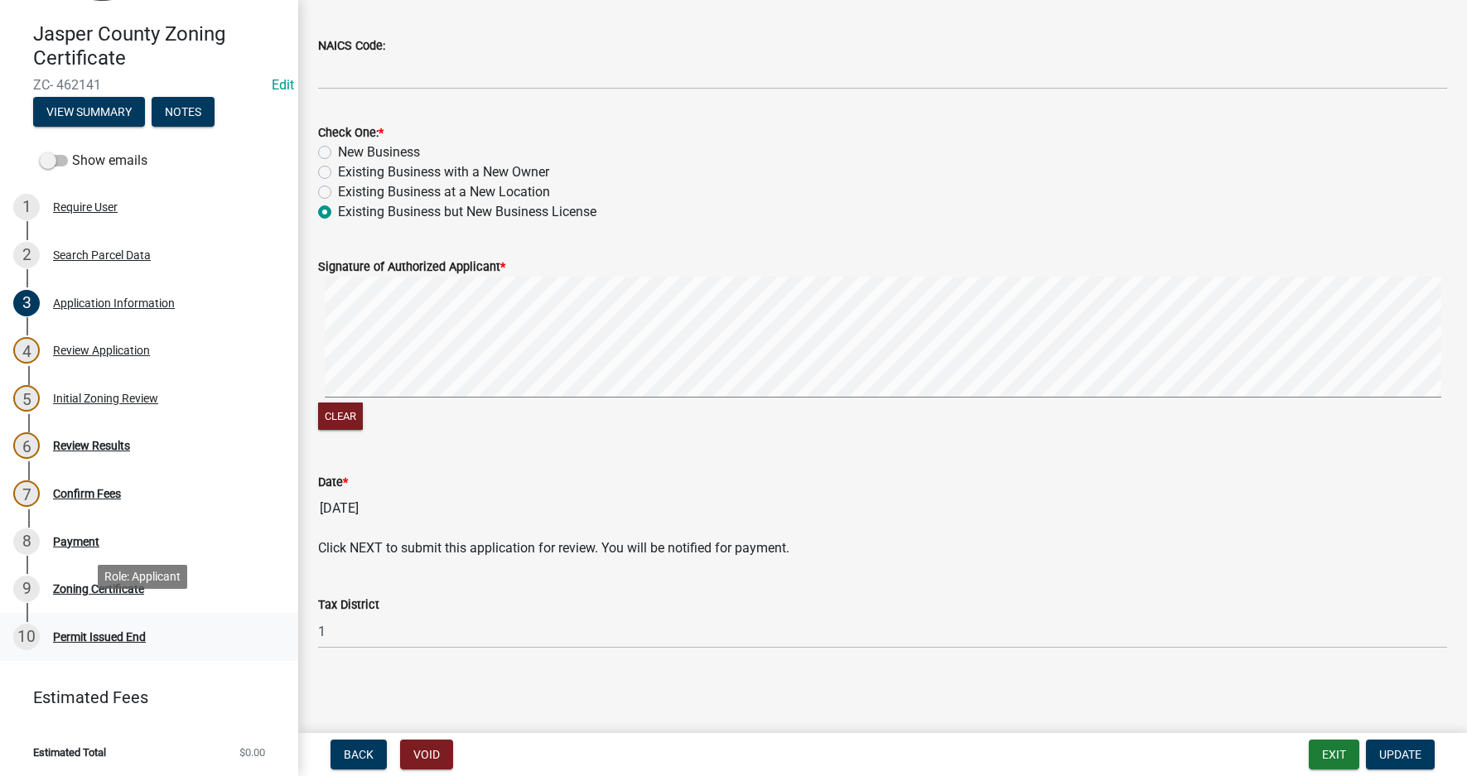
scroll to position [138, 0]
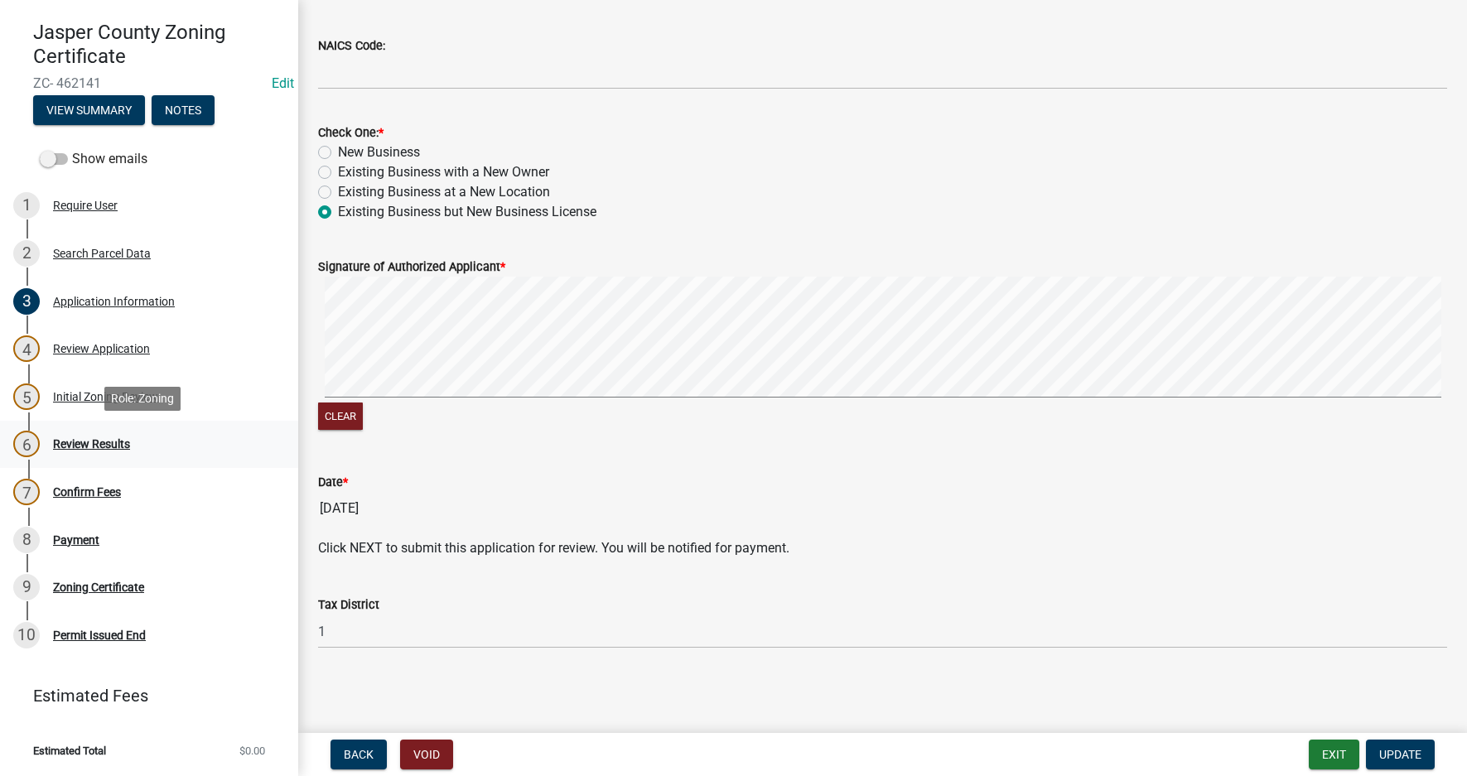
click at [89, 439] on div "Review Results" at bounding box center [91, 444] width 77 height 12
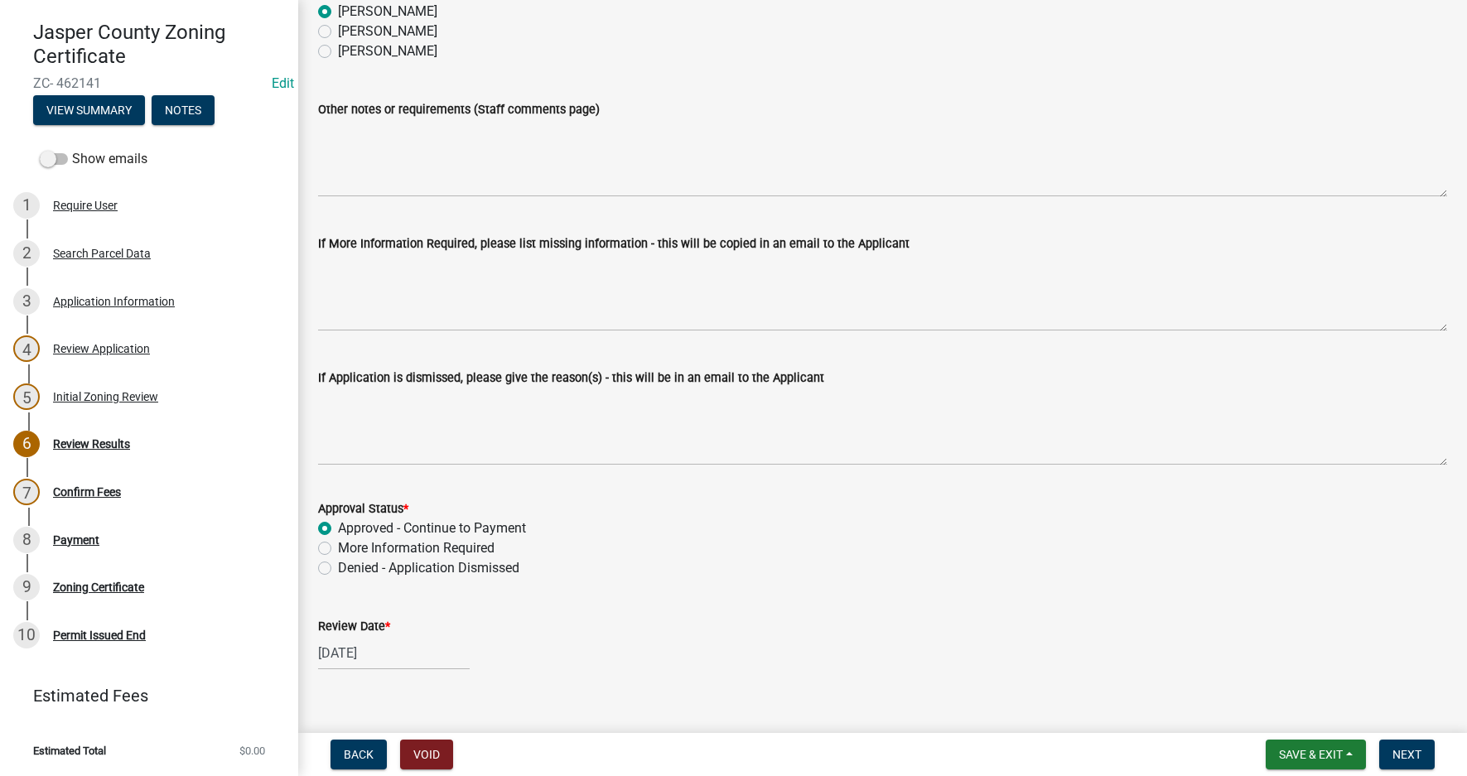
scroll to position [174, 0]
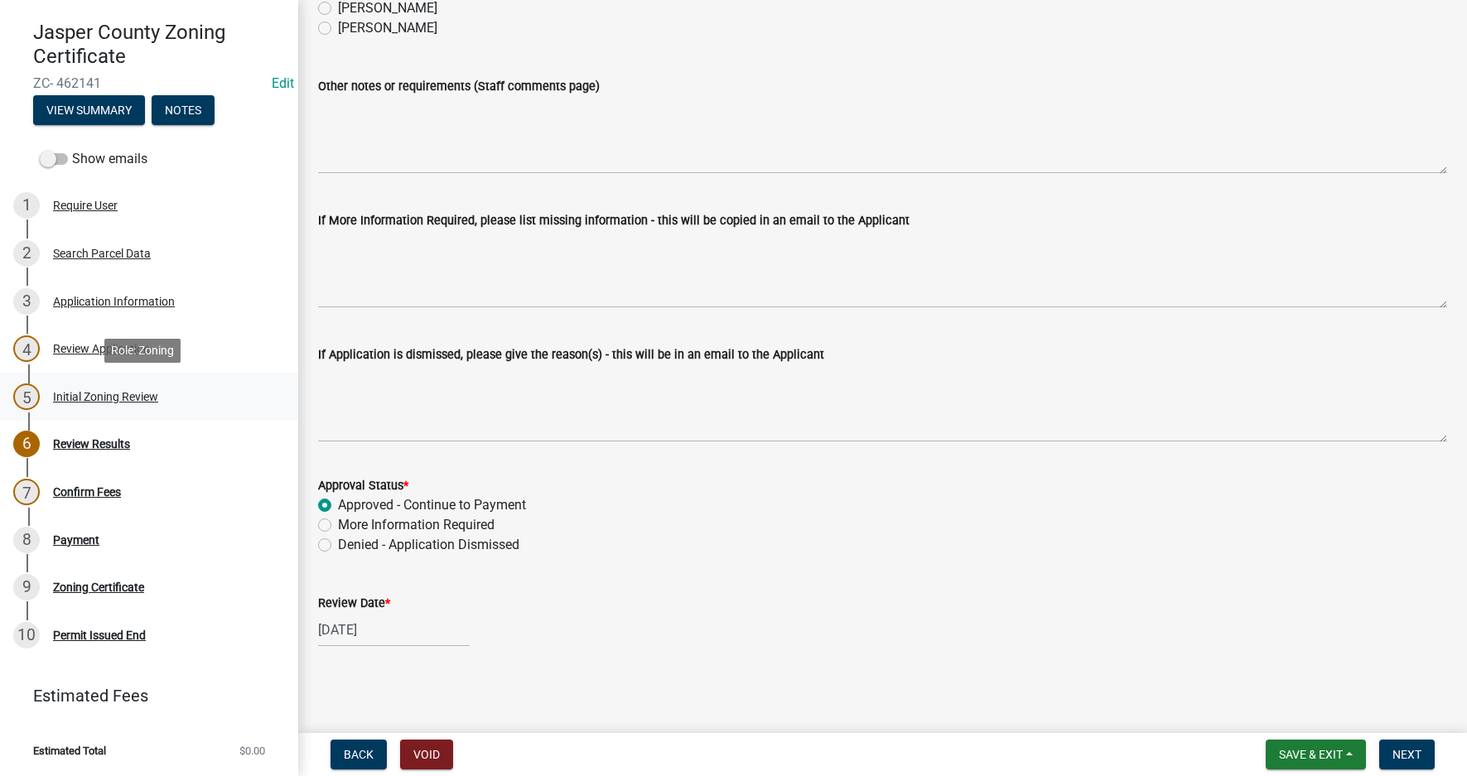
click at [82, 396] on div "Initial Zoning Review" at bounding box center [105, 397] width 105 height 12
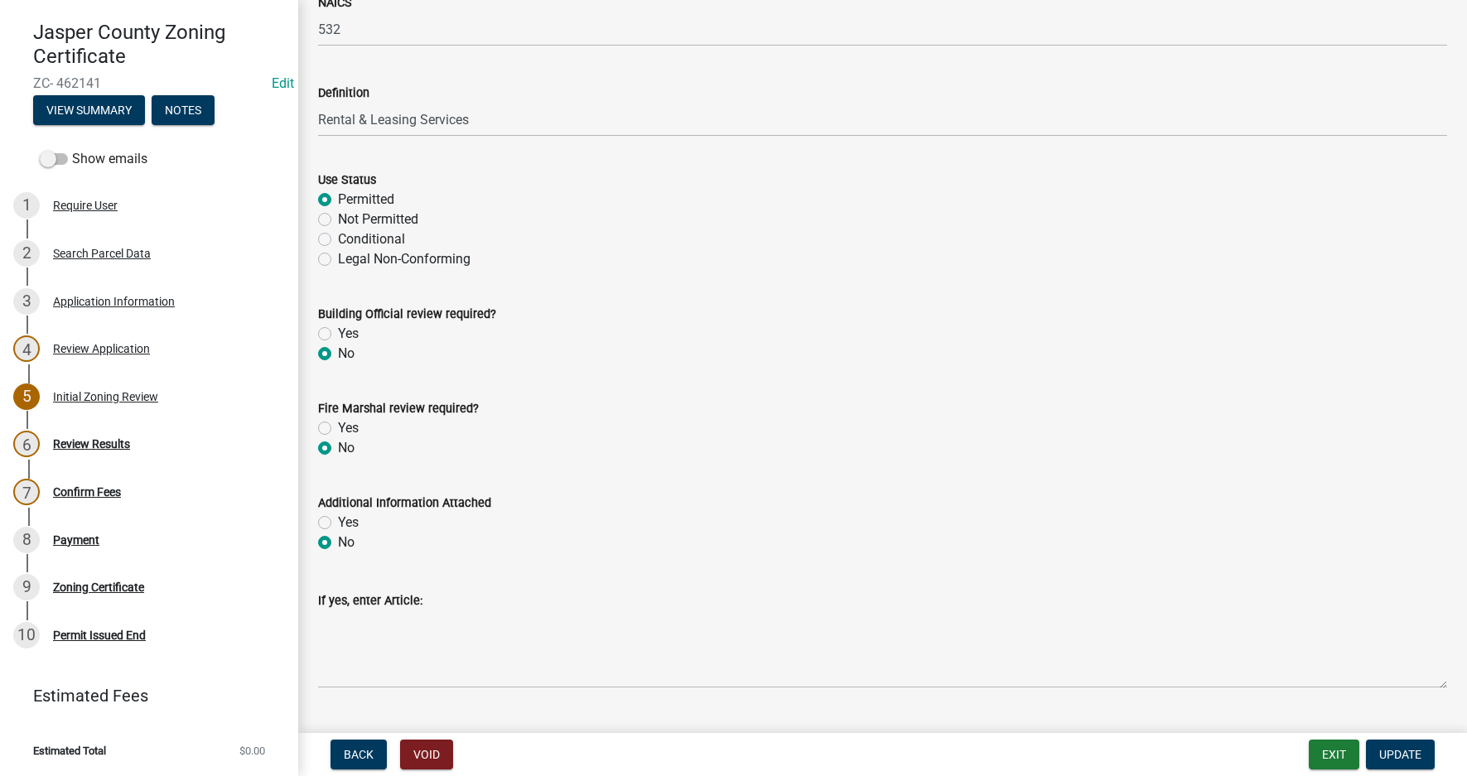
scroll to position [593, 0]
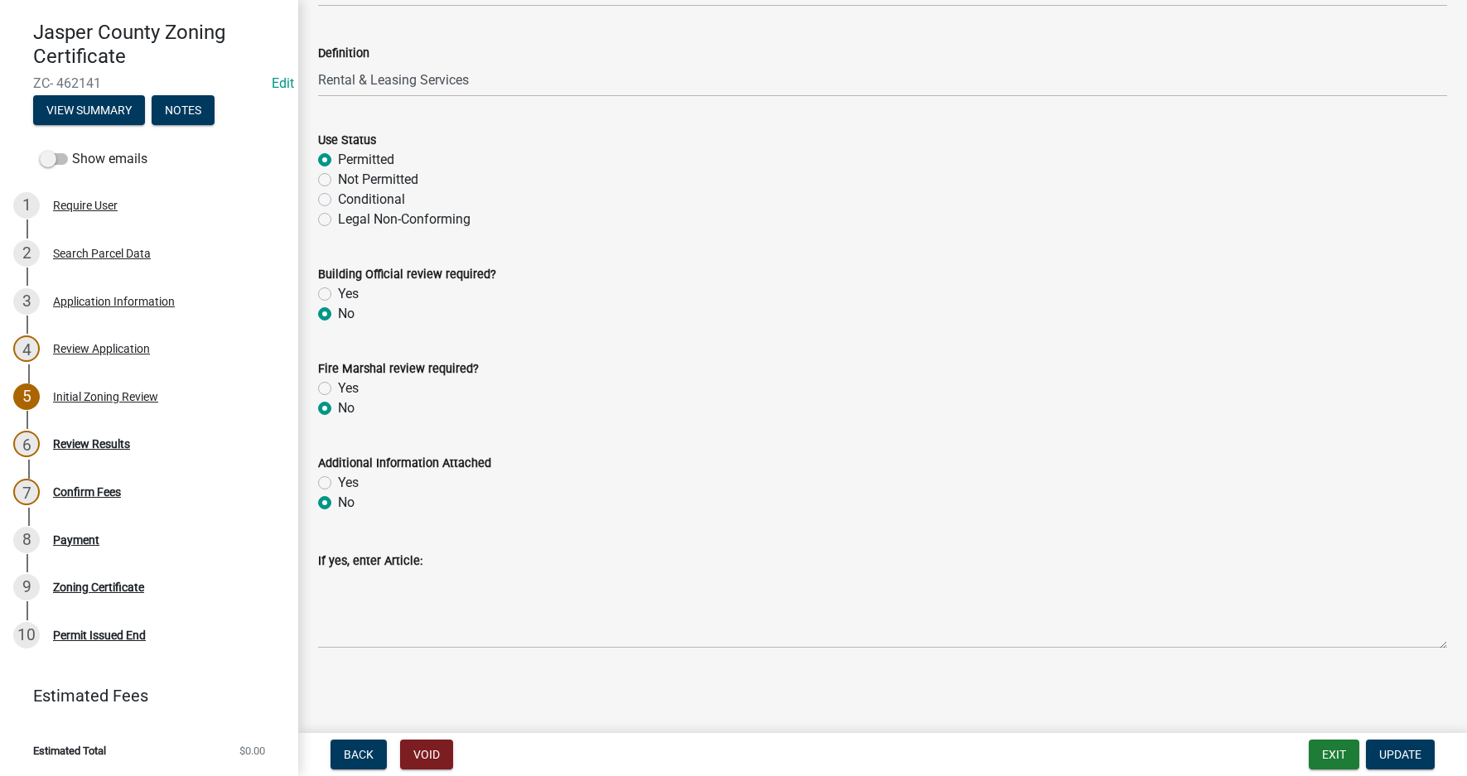
click at [338, 294] on label "Yes" at bounding box center [348, 294] width 21 height 20
click at [338, 294] on input "Yes" at bounding box center [343, 289] width 11 height 11
radio input "true"
click at [338, 383] on label "Yes" at bounding box center [348, 388] width 21 height 20
click at [338, 383] on input "Yes" at bounding box center [343, 383] width 11 height 11
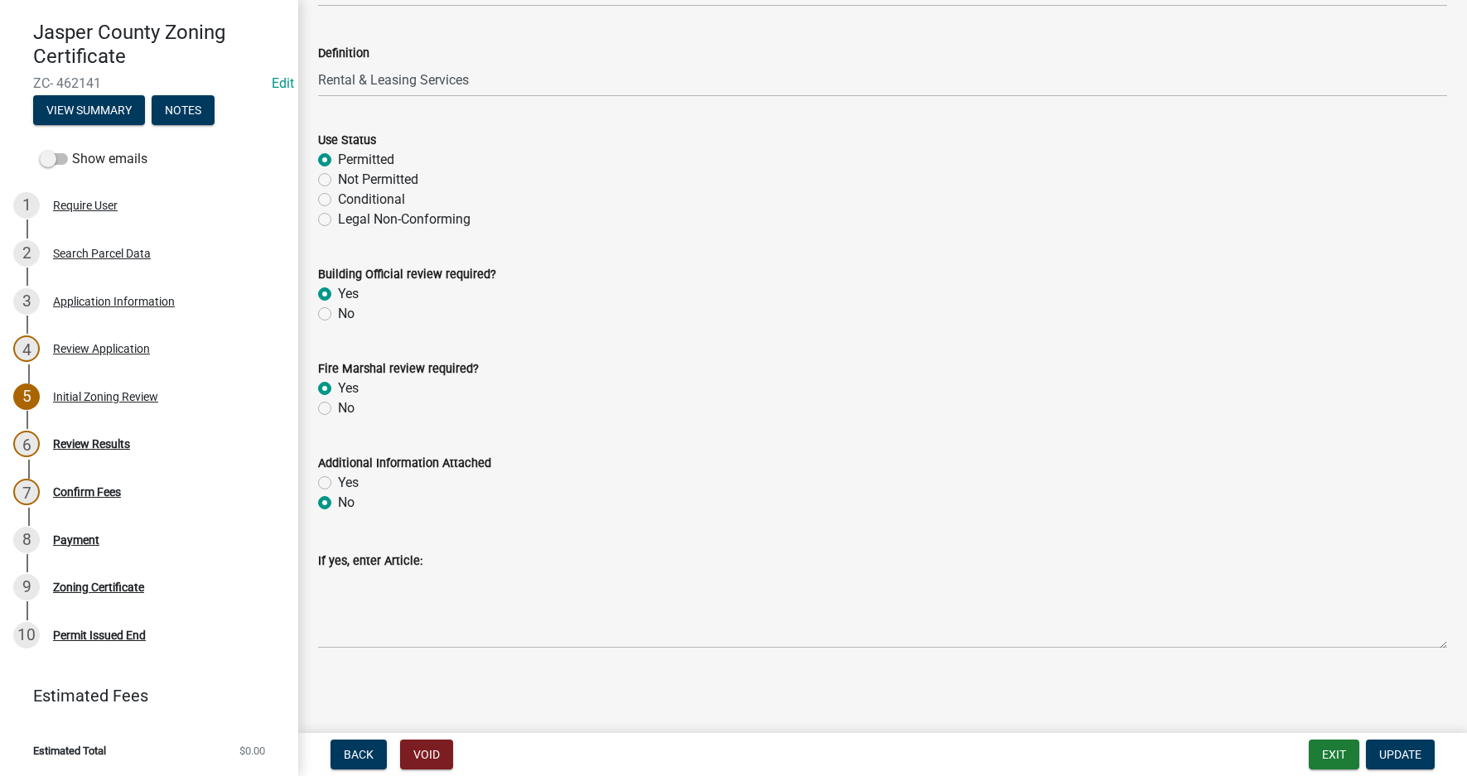
radio input "true"
click at [1410, 755] on span "Update" at bounding box center [1400, 754] width 42 height 13
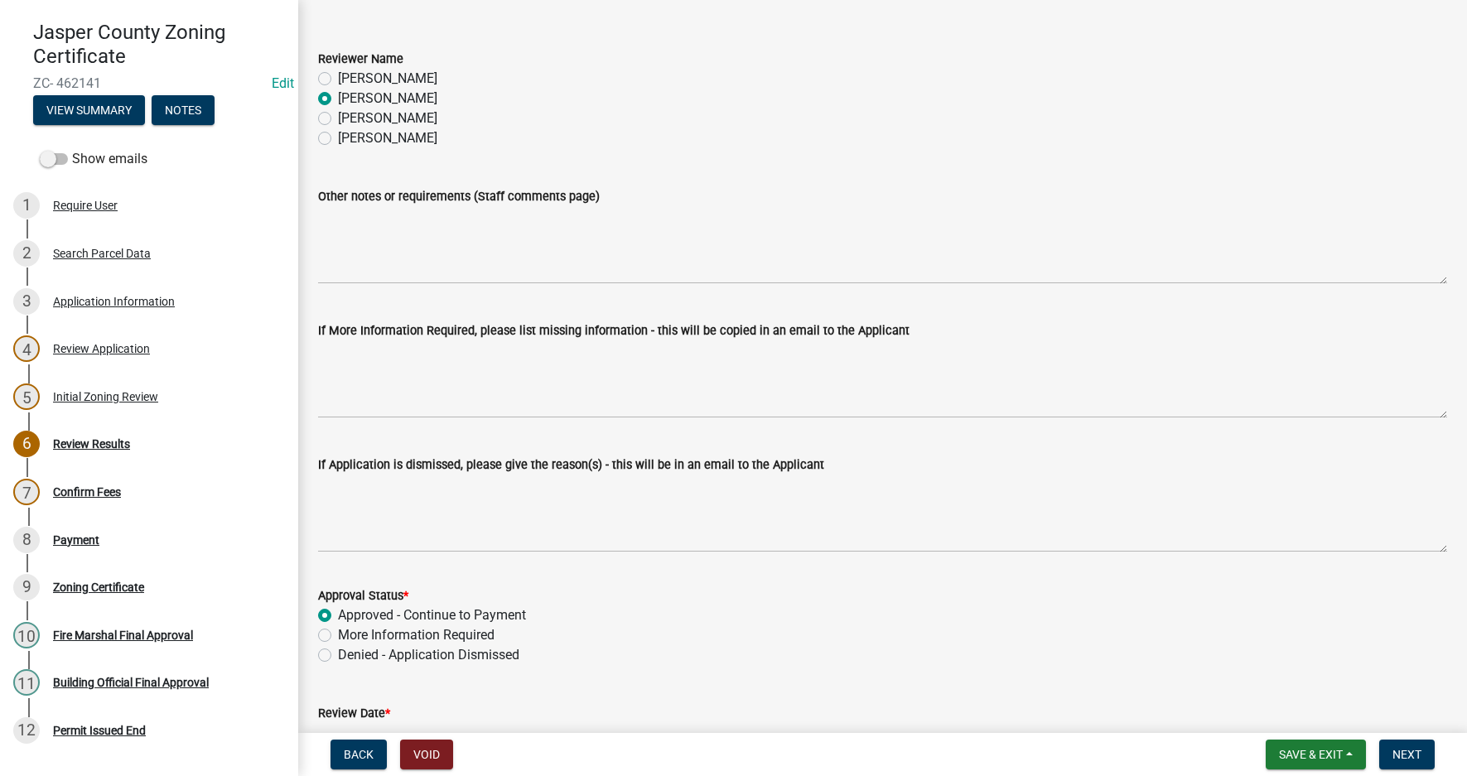
scroll to position [174, 0]
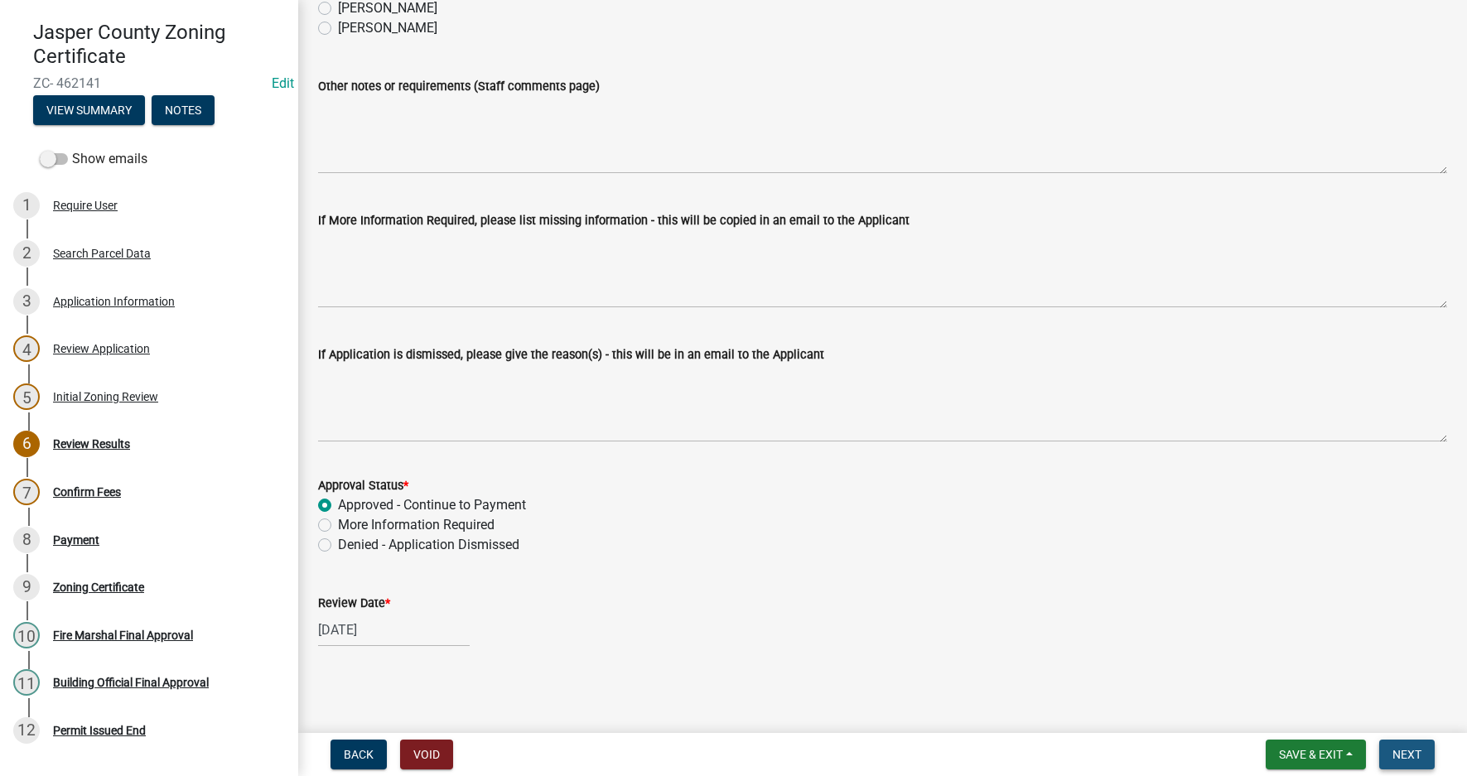
click at [1407, 754] on span "Next" at bounding box center [1406, 754] width 29 height 13
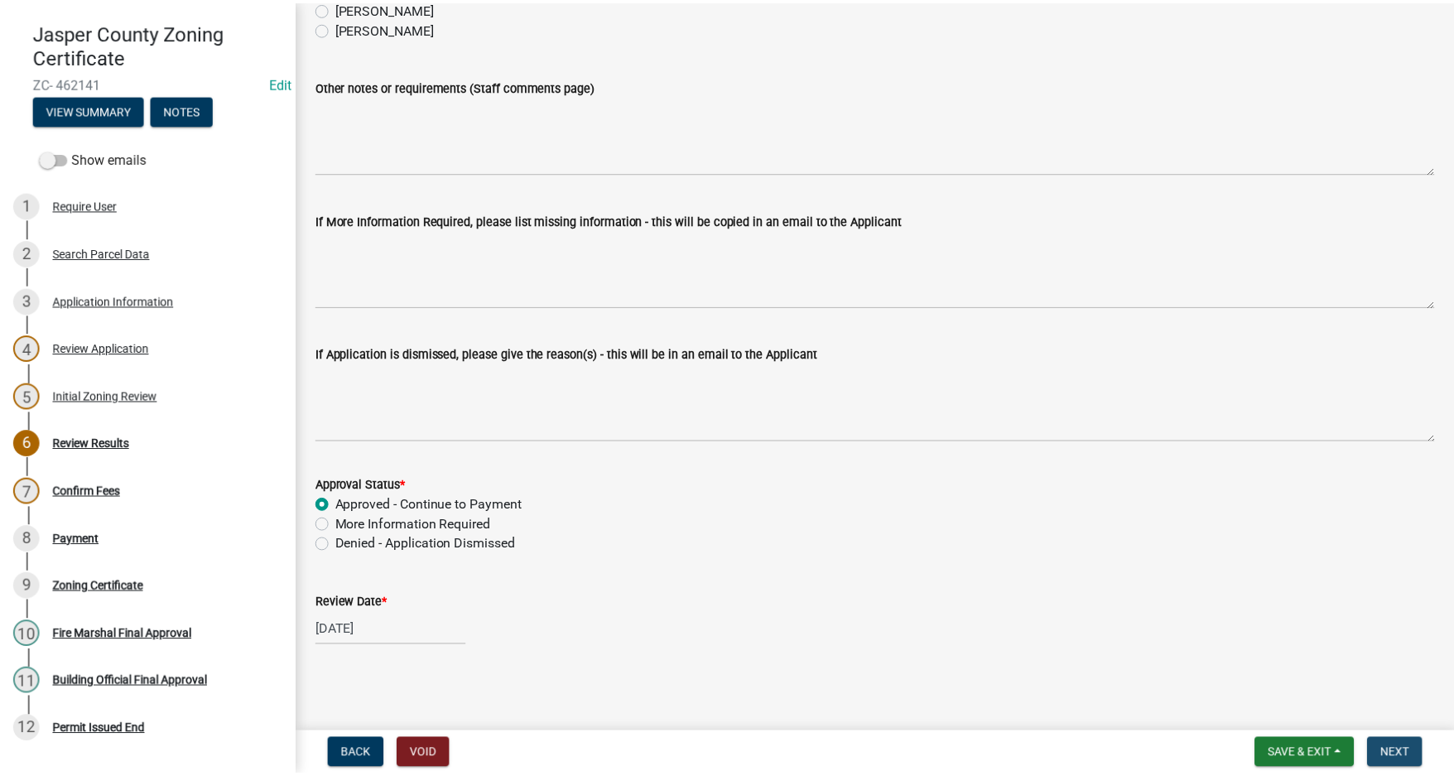
scroll to position [0, 0]
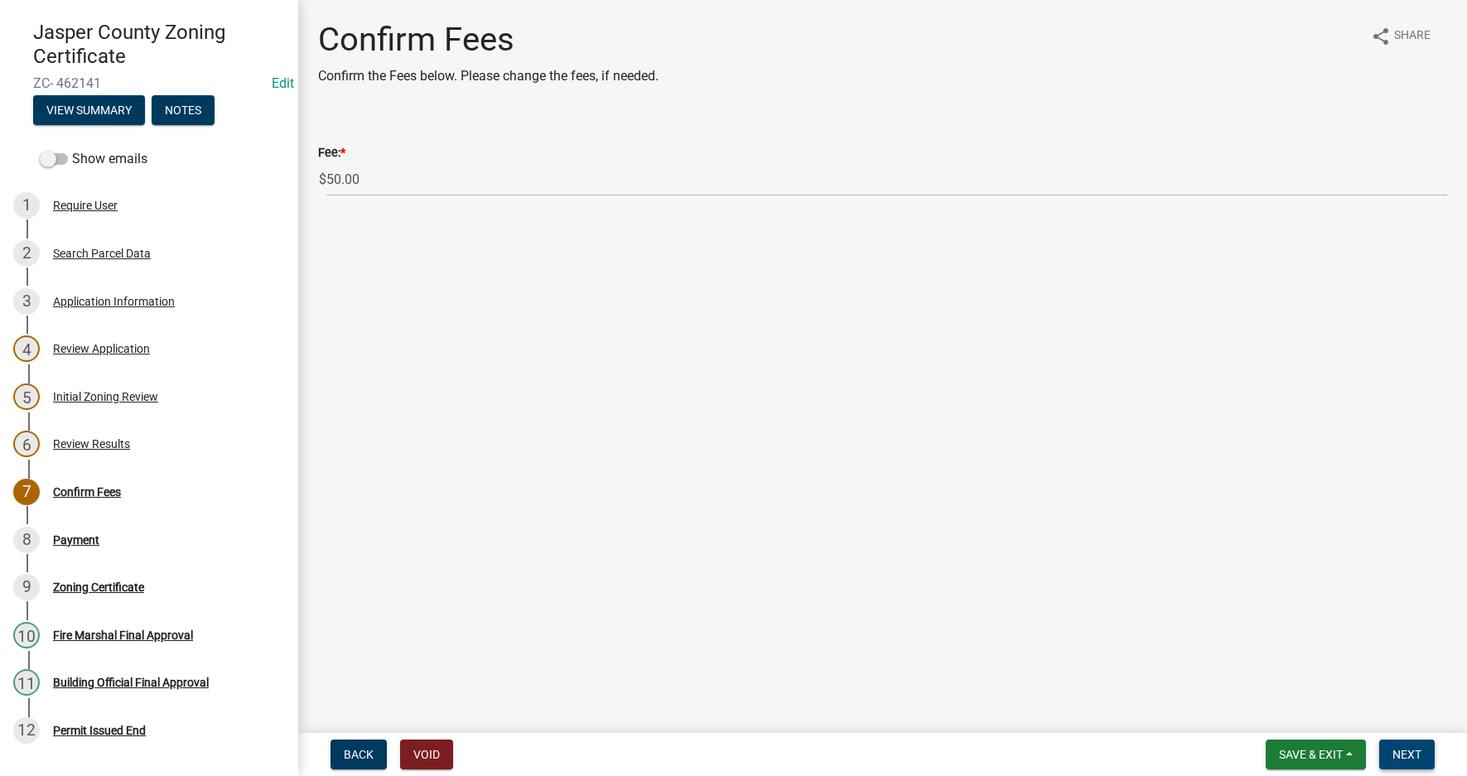
click at [1414, 743] on button "Next" at bounding box center [1406, 755] width 55 height 30
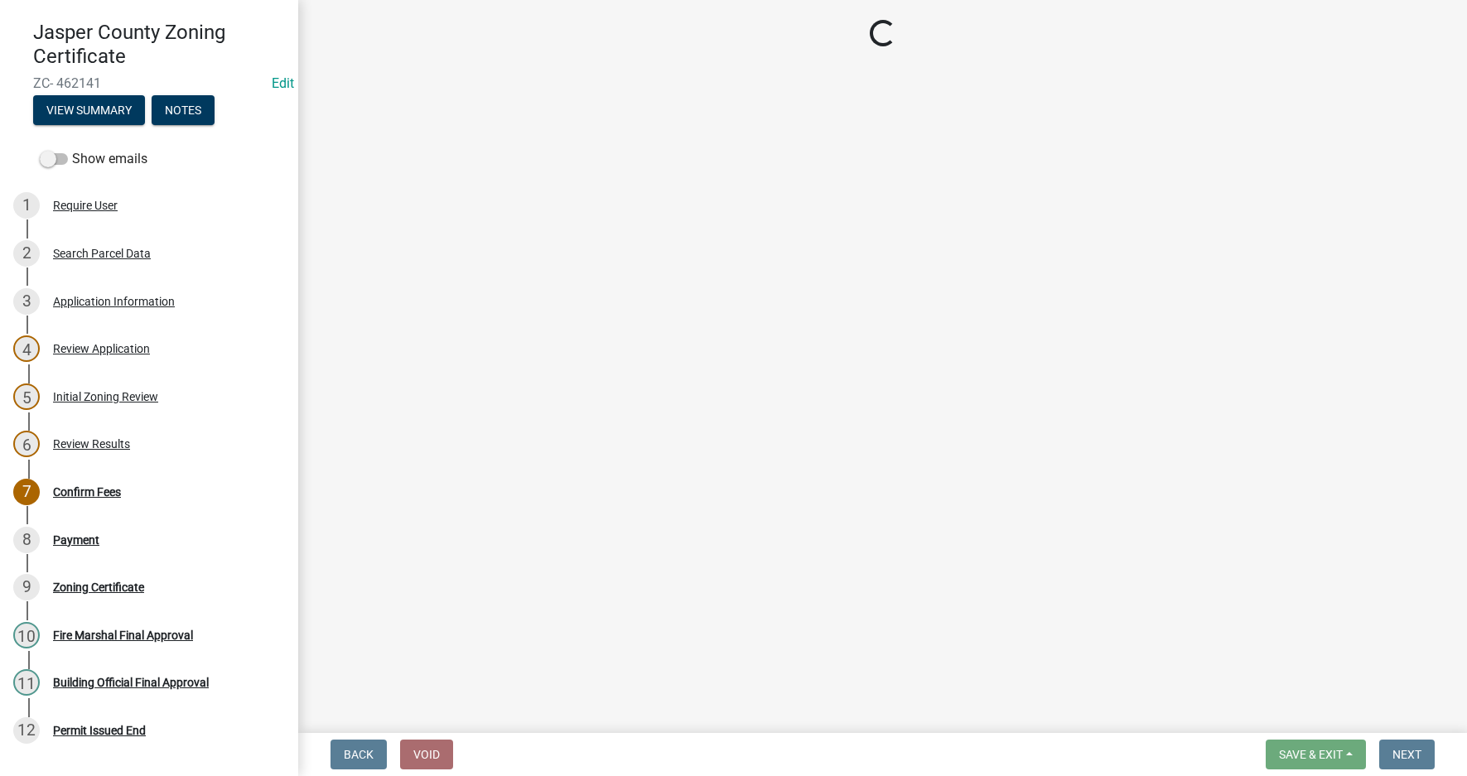
select select "3: 3"
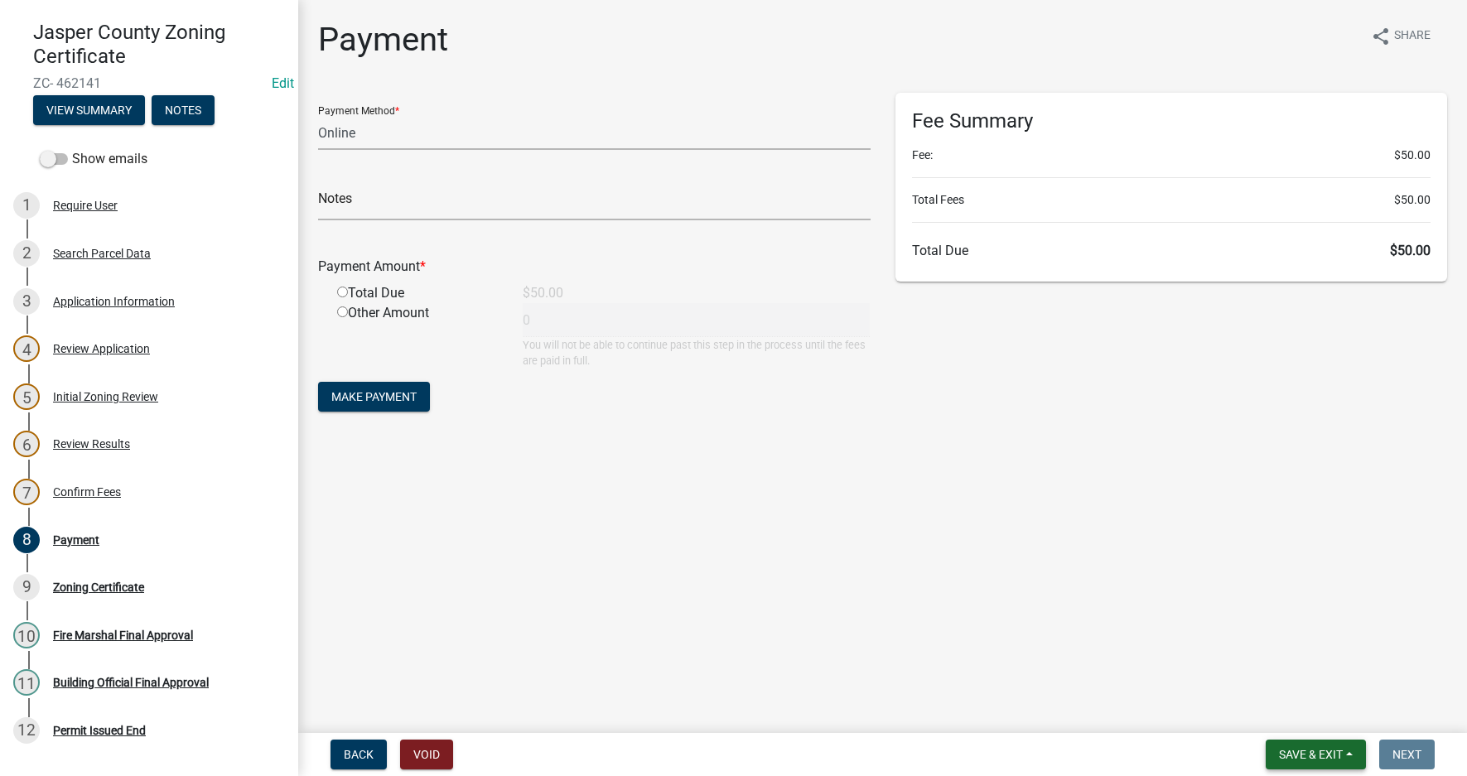
click at [1326, 752] on span "Save & Exit" at bounding box center [1311, 754] width 64 height 13
click at [1267, 707] on button "Save & Exit" at bounding box center [1299, 711] width 132 height 40
